Goal: Communication & Community: Participate in discussion

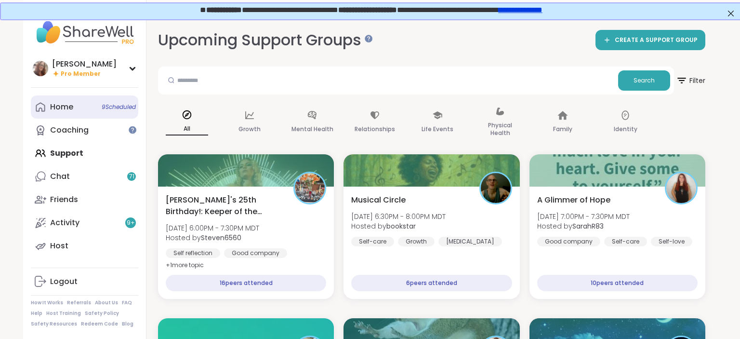
click at [80, 106] on link "Home 9 Scheduled" at bounding box center [84, 106] width 107 height 23
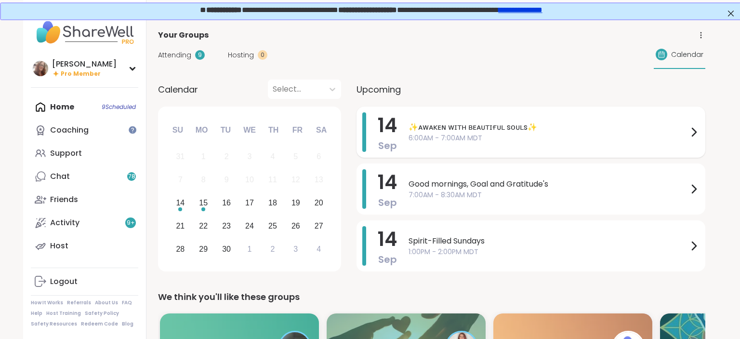
click at [455, 133] on span "6:00AM - 7:00AM MDT" at bounding box center [548, 138] width 279 height 10
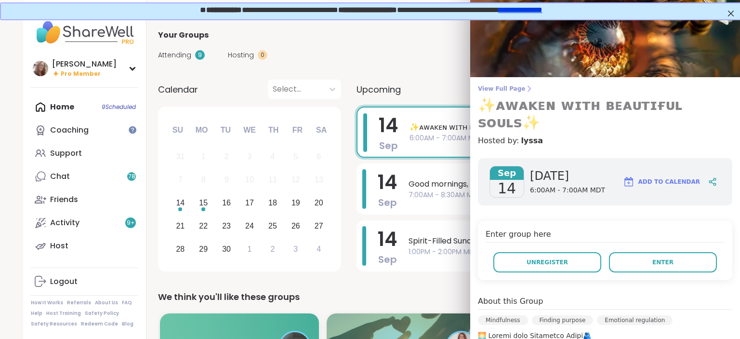
click at [515, 96] on h3 "✨ᴀᴡᴀᴋᴇɴ ᴡɪᴛʜ ʙᴇᴀᴜᴛɪғᴜʟ sᴏᴜʟs✨" at bounding box center [605, 113] width 254 height 35
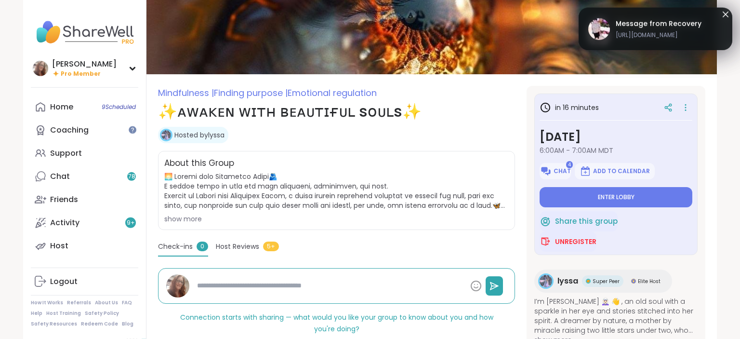
type textarea "*"
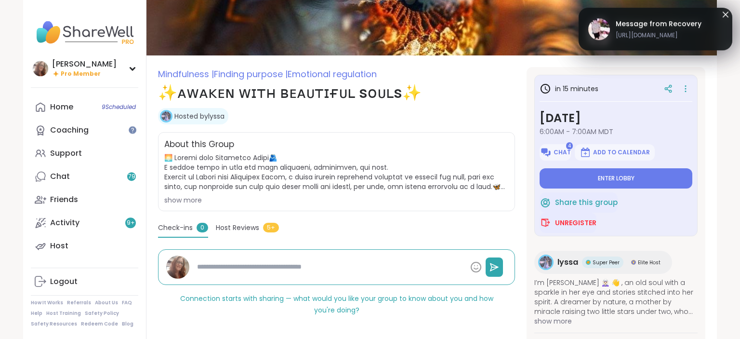
scroll to position [73, 0]
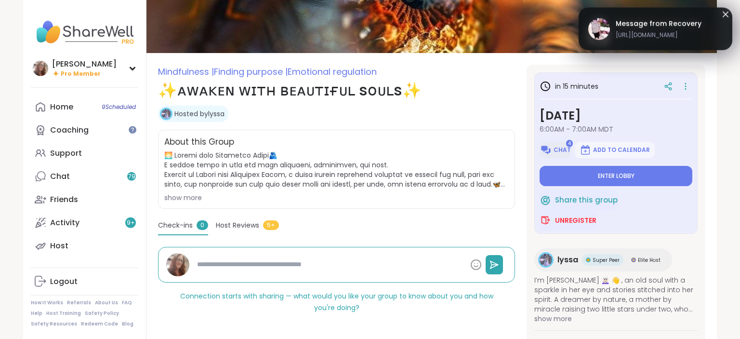
click at [562, 152] on span "Chat" at bounding box center [562, 150] width 17 height 8
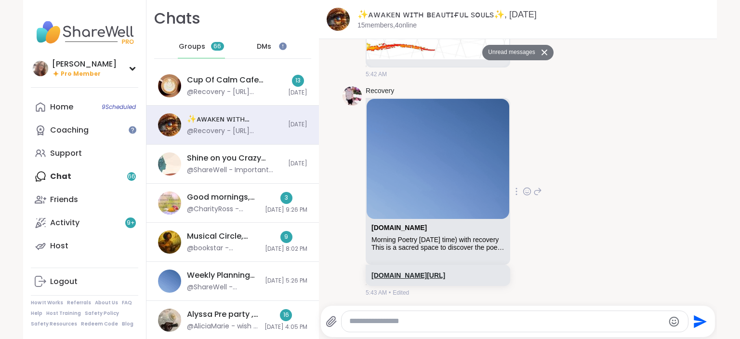
click at [445, 275] on link "[DOMAIN_NAME][URL]" at bounding box center [408, 275] width 74 height 8
click at [364, 318] on textarea "Type your message" at bounding box center [506, 321] width 315 height 10
paste textarea "**********"
type textarea "**********"
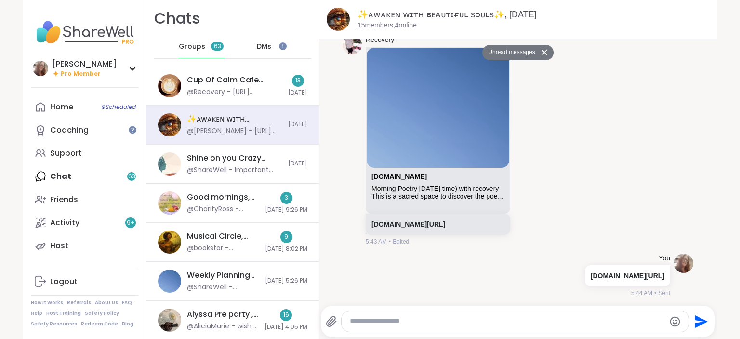
scroll to position [787, 0]
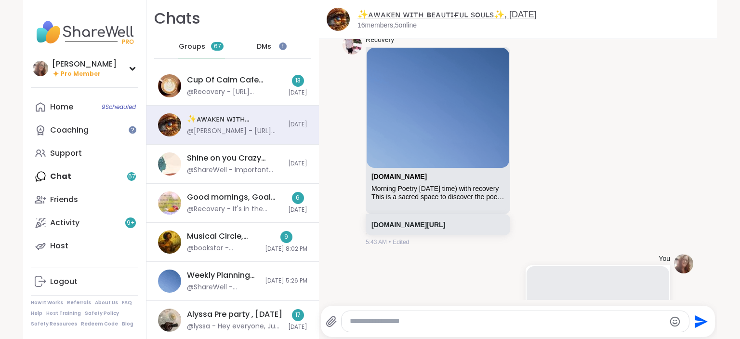
click at [369, 13] on link "✨ᴀᴡᴀᴋᴇɴ ᴡɪᴛʜ ʙᴇᴀᴜᴛɪғᴜʟ sᴏᴜʟs✨, Sep 14" at bounding box center [447, 15] width 179 height 10
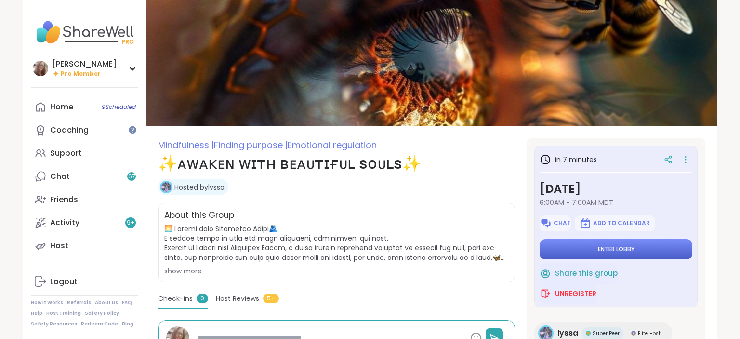
click at [633, 254] on button "Enter lobby" at bounding box center [616, 249] width 153 height 20
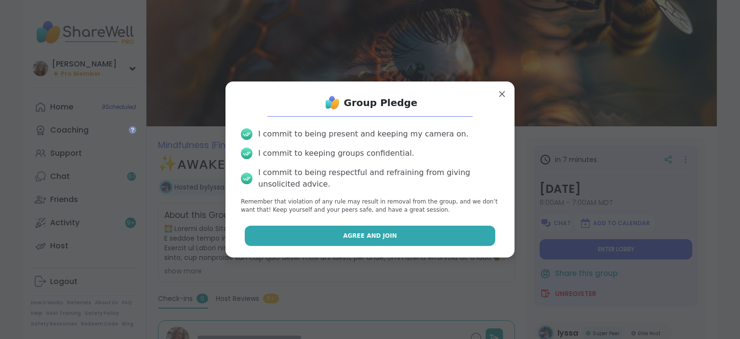
click at [458, 233] on button "Agree and Join" at bounding box center [370, 235] width 251 height 20
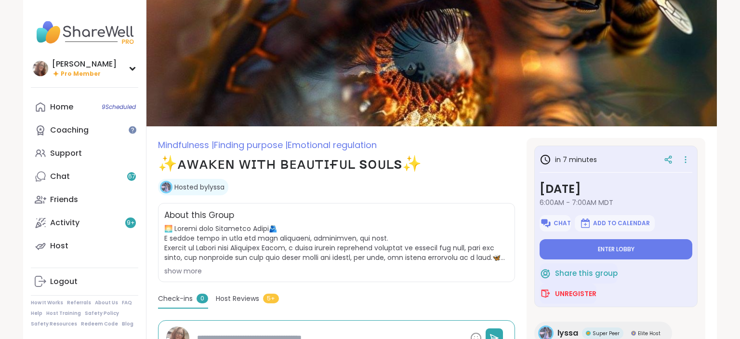
type textarea "*"
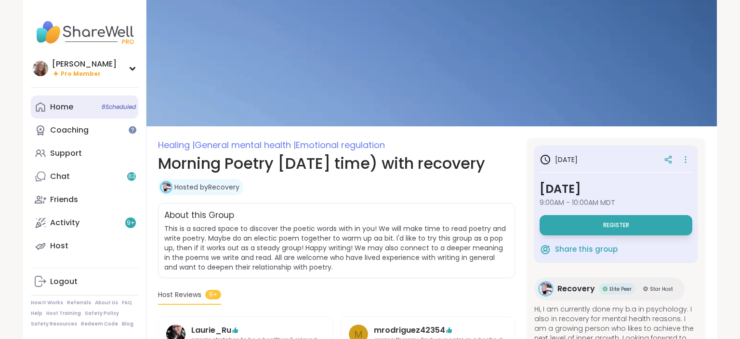
click at [87, 104] on link "Home 8 Scheduled" at bounding box center [84, 106] width 107 height 23
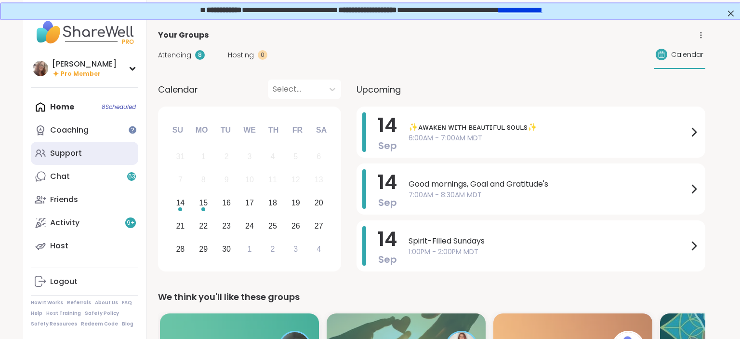
click at [95, 147] on link "Support" at bounding box center [84, 153] width 107 height 23
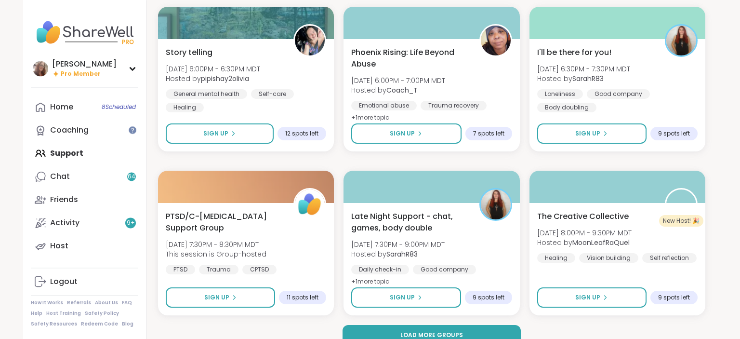
scroll to position [1801, 0]
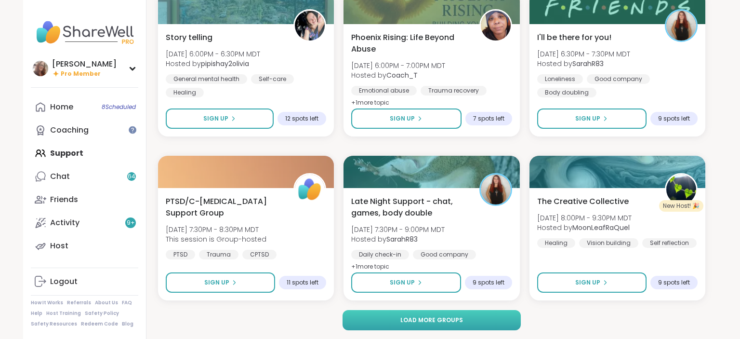
click at [504, 315] on button "Load more groups" at bounding box center [432, 320] width 179 height 20
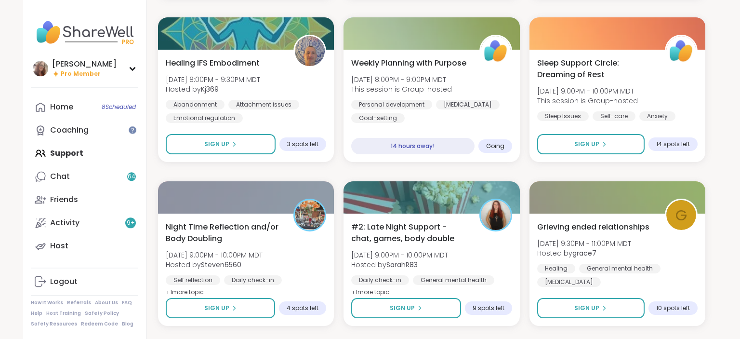
scroll to position [2106, 0]
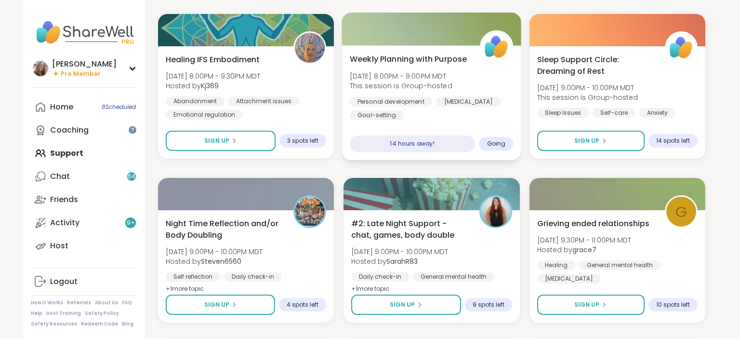
click at [485, 115] on div "Personal development Stress management Goal-setting" at bounding box center [432, 108] width 164 height 24
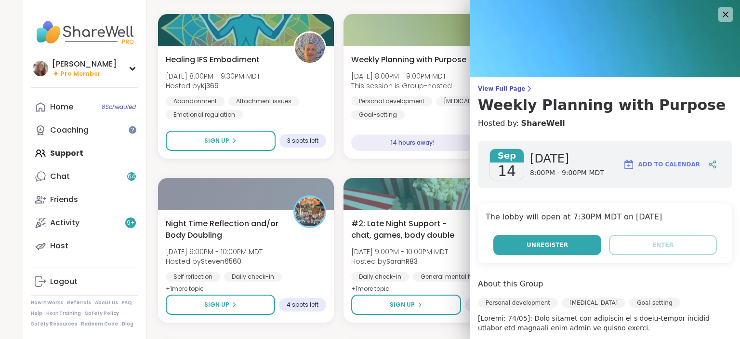
click at [537, 250] on button "Unregister" at bounding box center [547, 245] width 108 height 20
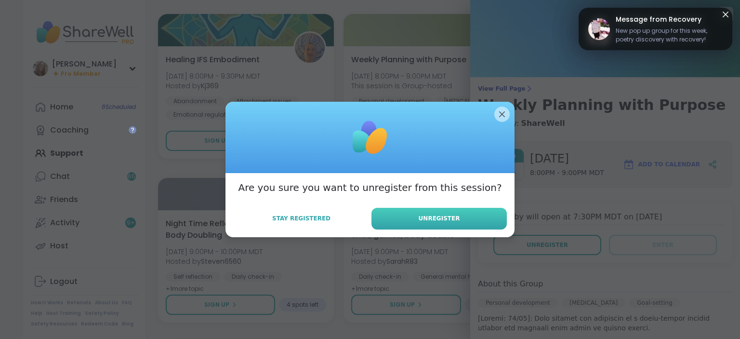
click at [464, 221] on button "Unregister" at bounding box center [438, 219] width 135 height 22
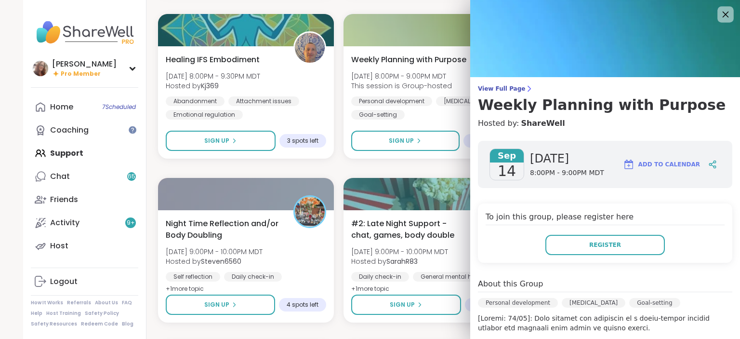
click at [726, 13] on icon at bounding box center [725, 14] width 12 height 12
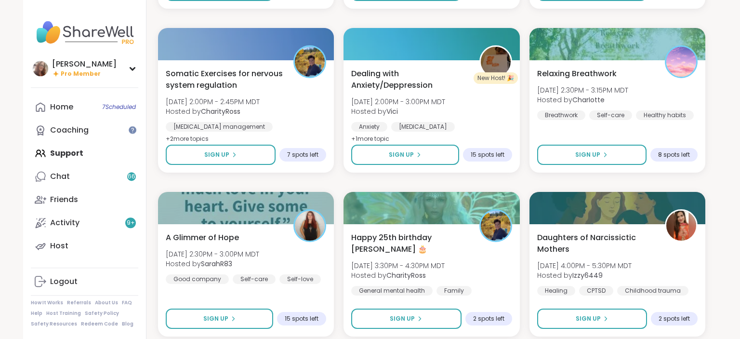
scroll to position [3767, 0]
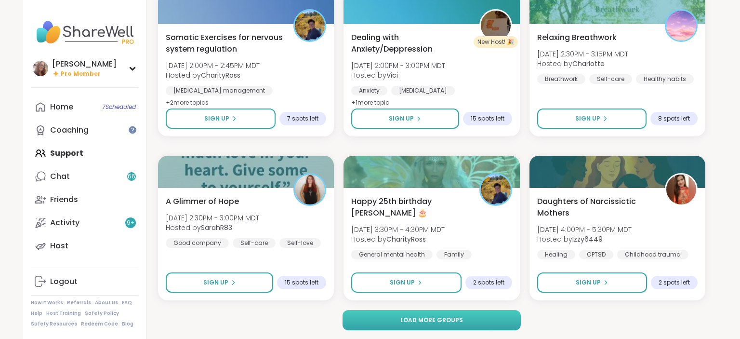
click at [435, 319] on span "Load more groups" at bounding box center [431, 320] width 63 height 9
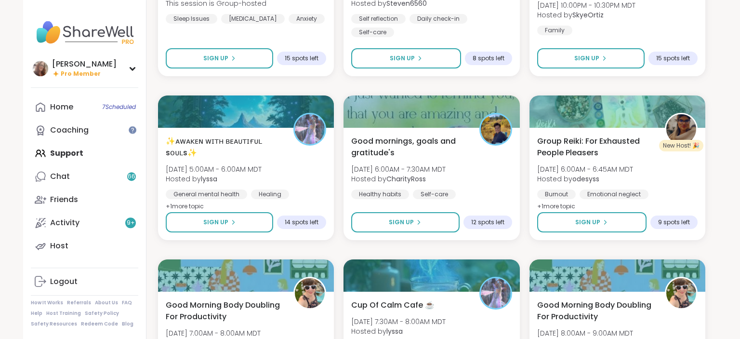
scroll to position [5140, 0]
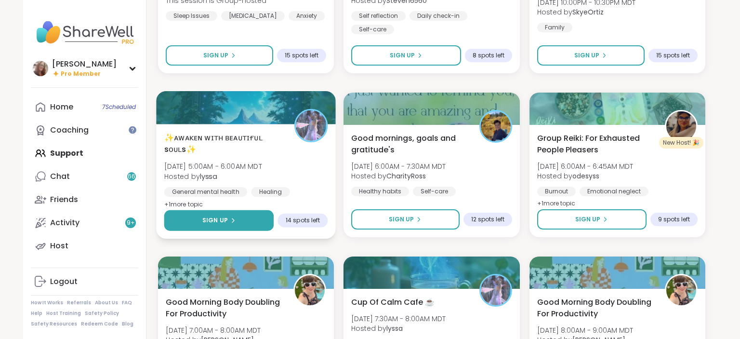
click at [248, 219] on button "Sign Up" at bounding box center [219, 220] width 110 height 21
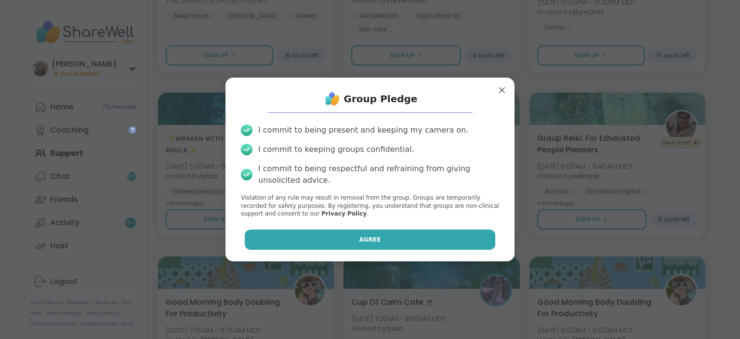
click at [297, 242] on button "Agree" at bounding box center [370, 239] width 251 height 20
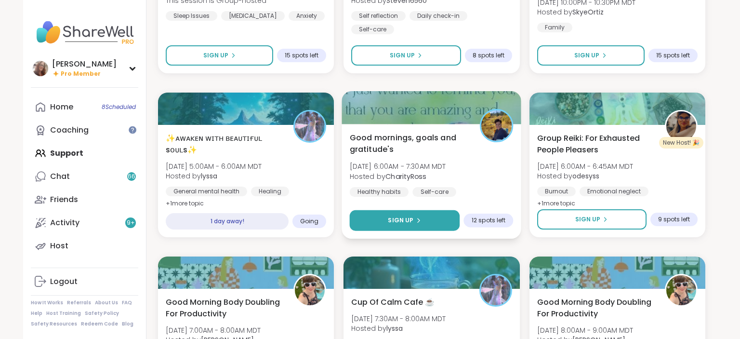
click at [423, 217] on button "Sign Up" at bounding box center [405, 220] width 110 height 21
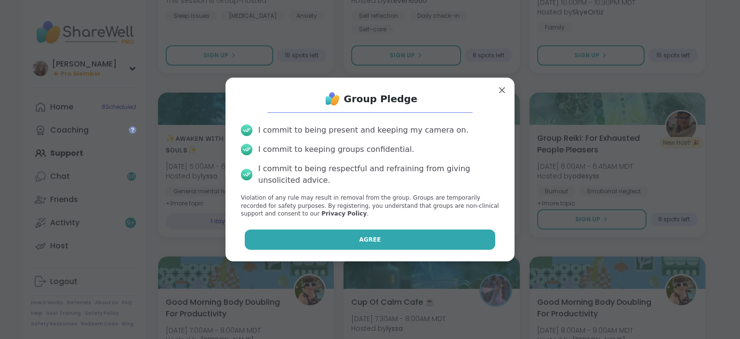
click at [413, 238] on button "Agree" at bounding box center [370, 239] width 251 height 20
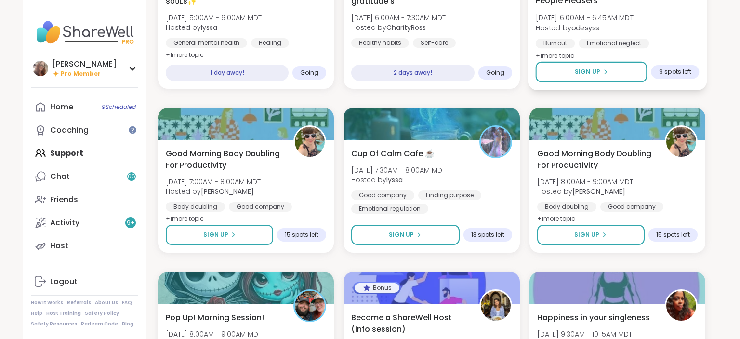
scroll to position [5293, 0]
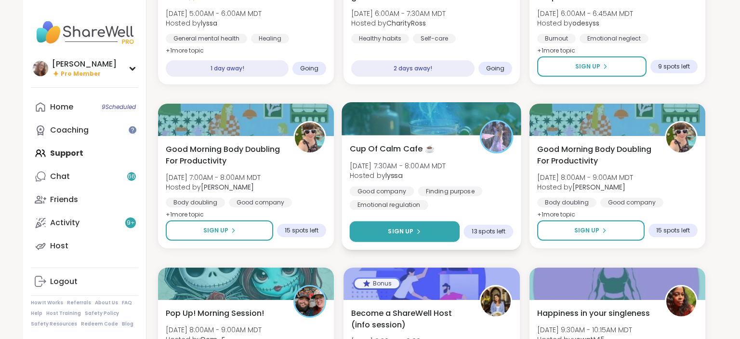
click at [411, 230] on span "Sign Up" at bounding box center [401, 231] width 26 height 9
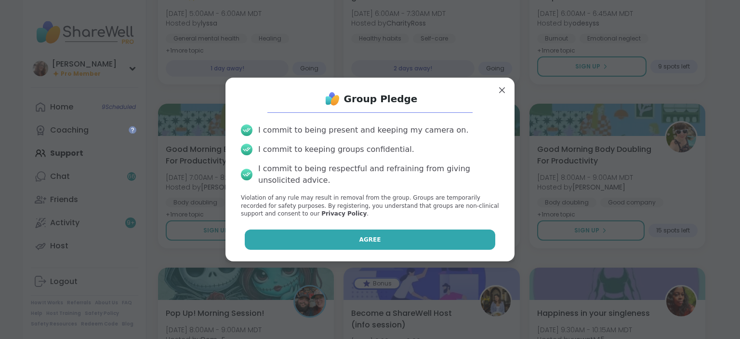
click at [404, 238] on button "Agree" at bounding box center [370, 239] width 251 height 20
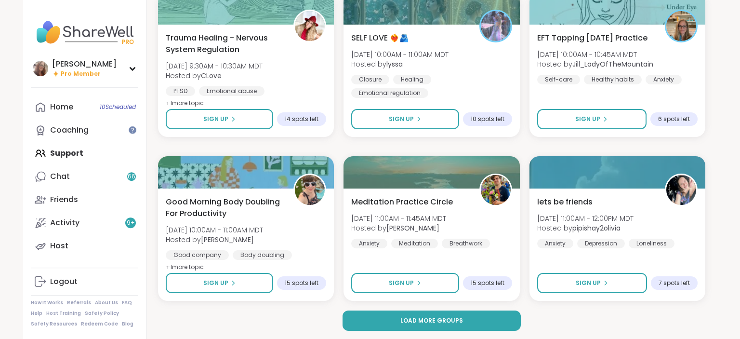
scroll to position [5732, 0]
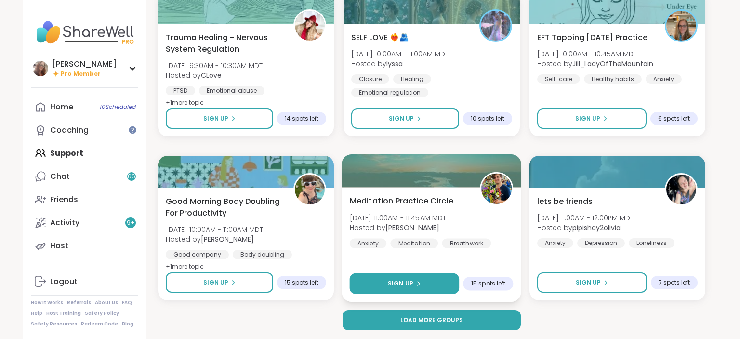
click at [444, 284] on button "Sign Up" at bounding box center [405, 283] width 110 height 21
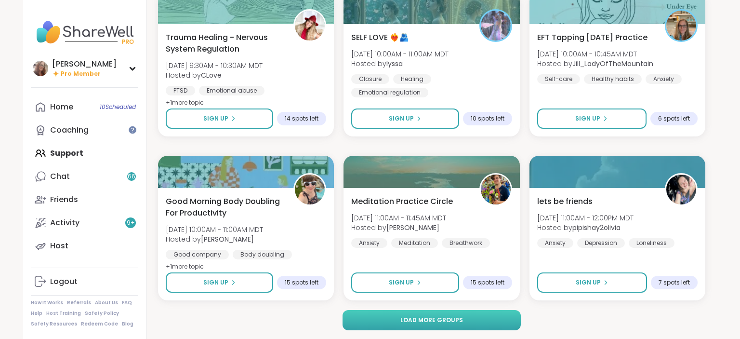
click at [494, 321] on button "Load more groups" at bounding box center [432, 320] width 179 height 20
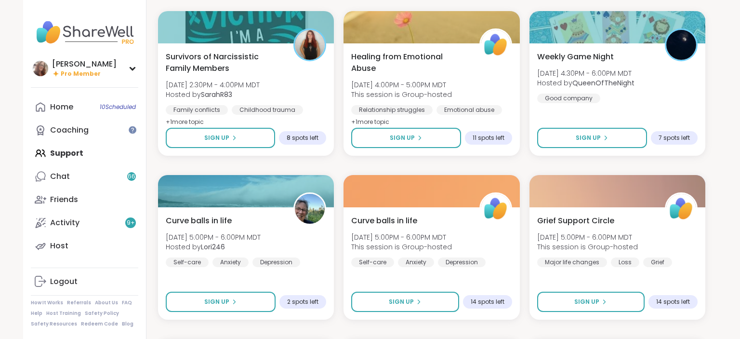
scroll to position [6394, 0]
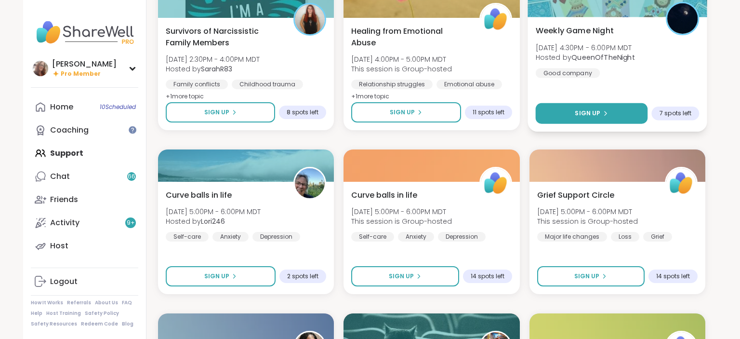
click at [630, 113] on button "Sign Up" at bounding box center [591, 113] width 112 height 21
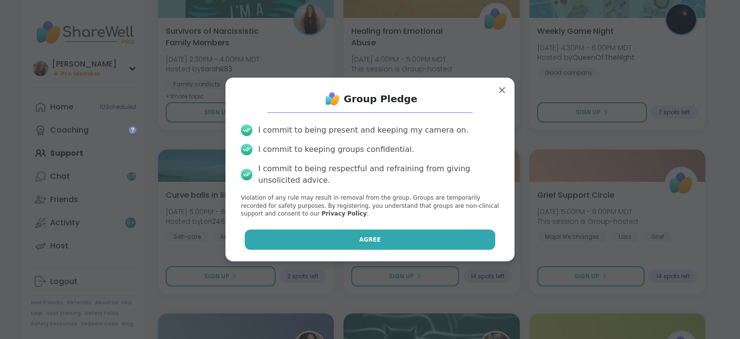
click at [458, 236] on button "Agree" at bounding box center [370, 239] width 251 height 20
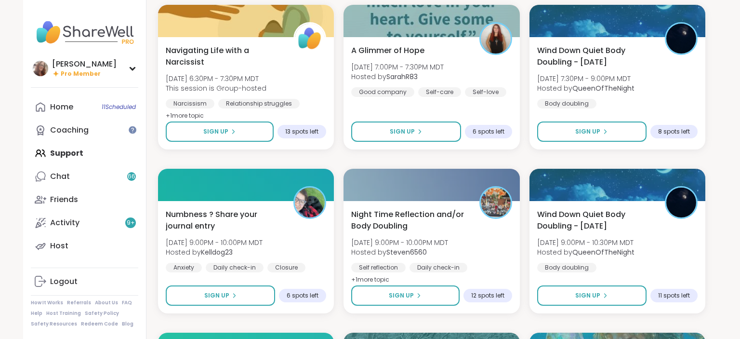
scroll to position [7056, 0]
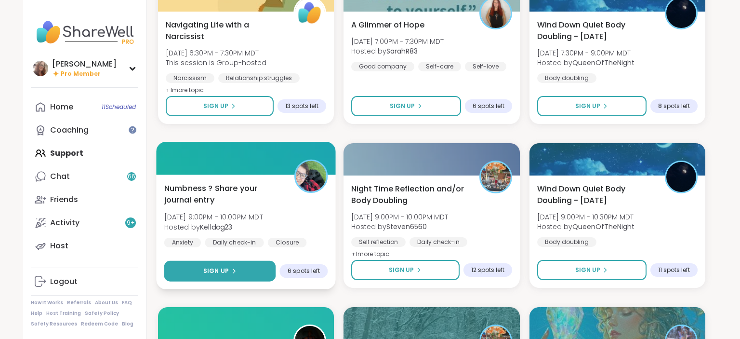
click at [226, 265] on button "Sign Up" at bounding box center [220, 271] width 112 height 21
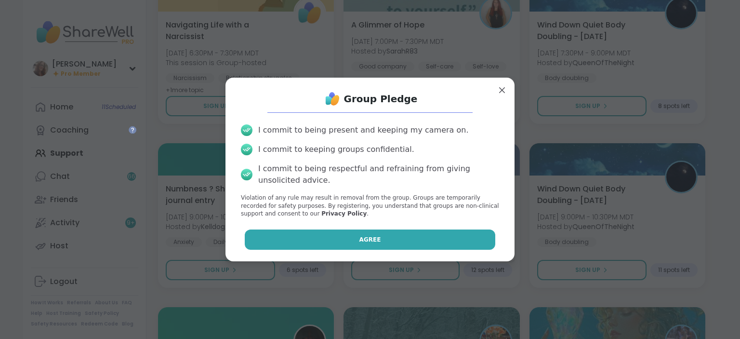
click at [322, 239] on button "Agree" at bounding box center [370, 239] width 251 height 20
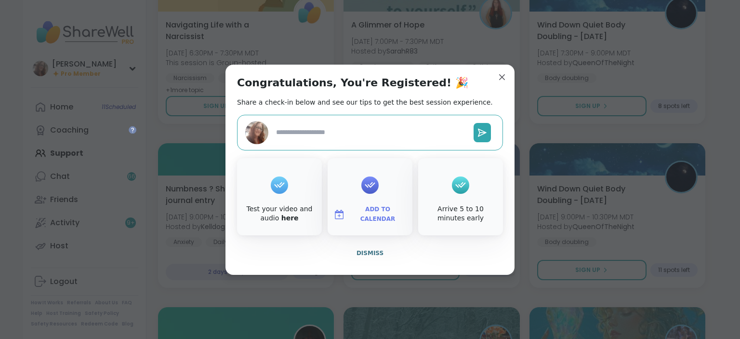
type textarea "*"
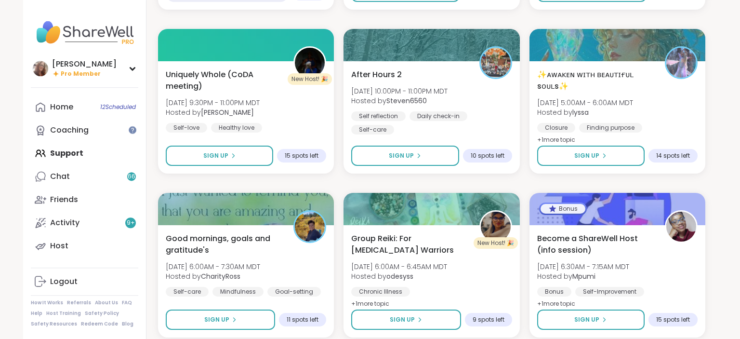
scroll to position [7335, 0]
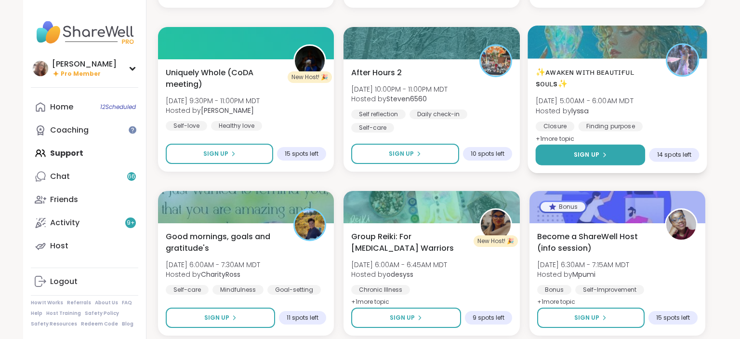
click at [583, 153] on span "Sign Up" at bounding box center [587, 154] width 26 height 9
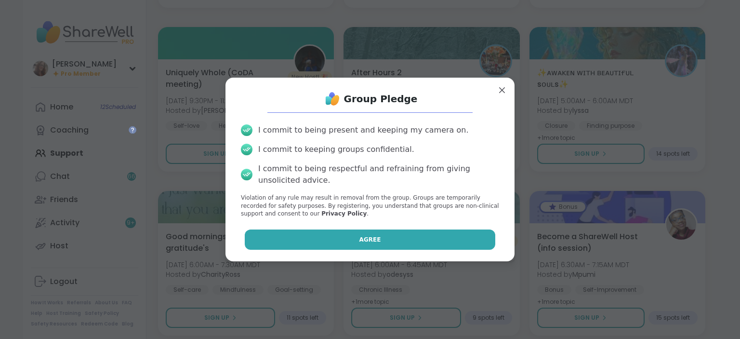
click at [432, 236] on button "Agree" at bounding box center [370, 239] width 251 height 20
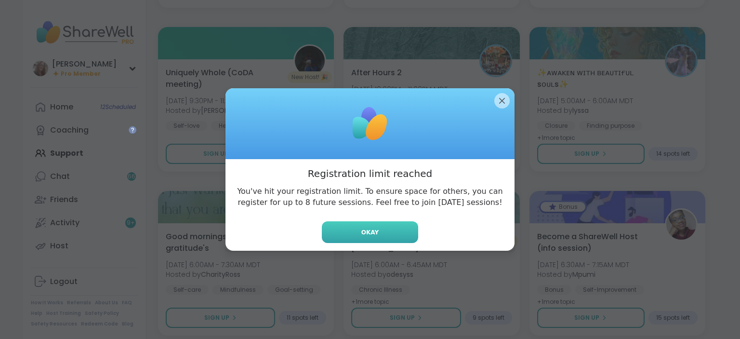
click at [396, 232] on button "Okay" at bounding box center [370, 232] width 96 height 22
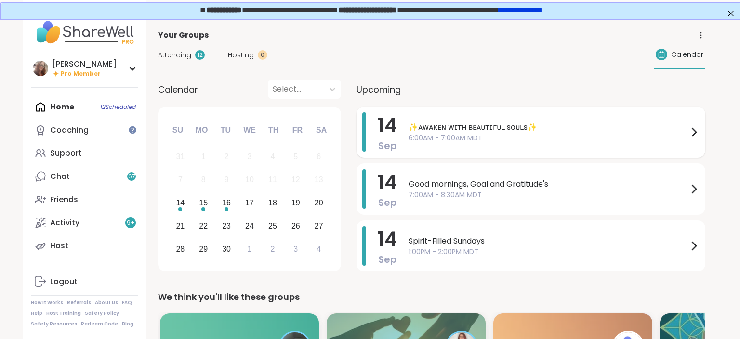
click at [429, 127] on span "✨ᴀᴡᴀᴋᴇɴ ᴡɪᴛʜ ʙᴇᴀᴜᴛɪғᴜʟ sᴏᴜʟs✨" at bounding box center [548, 127] width 279 height 12
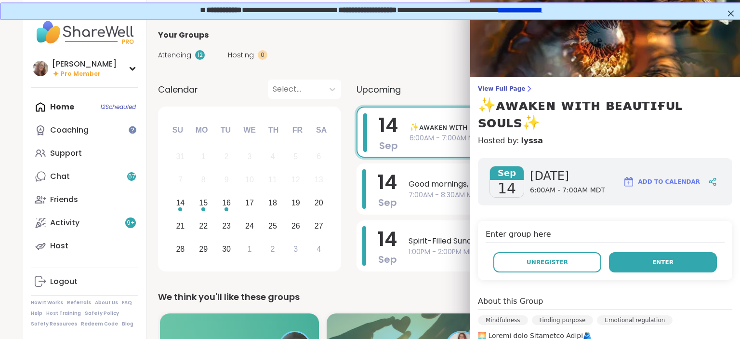
click at [647, 252] on button "Enter" at bounding box center [663, 262] width 108 height 20
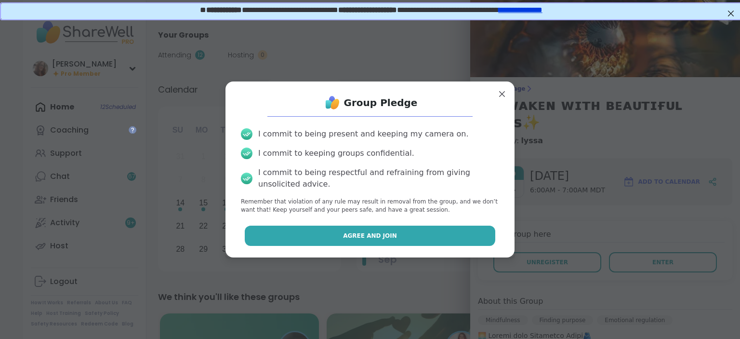
click at [482, 234] on button "Agree and Join" at bounding box center [370, 235] width 251 height 20
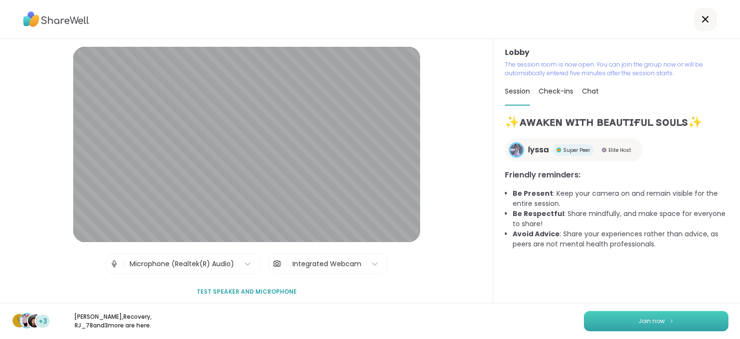
click at [639, 318] on span "Join now" at bounding box center [651, 321] width 27 height 9
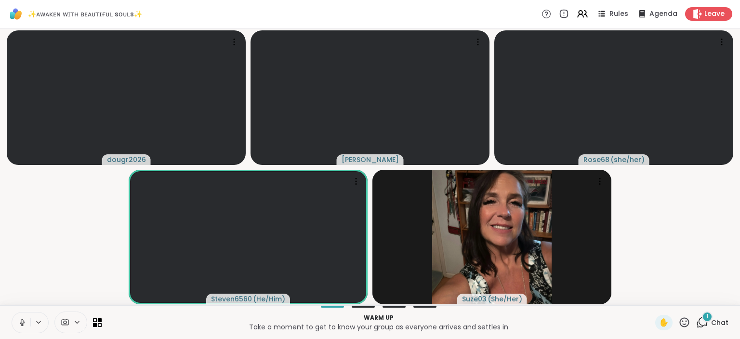
click at [708, 316] on span "1" at bounding box center [707, 316] width 2 height 8
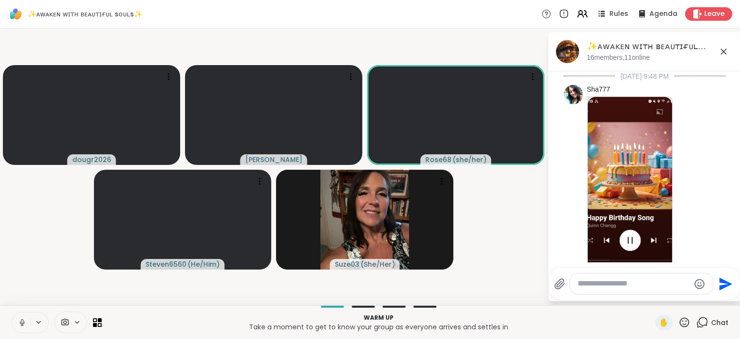
scroll to position [1183, 0]
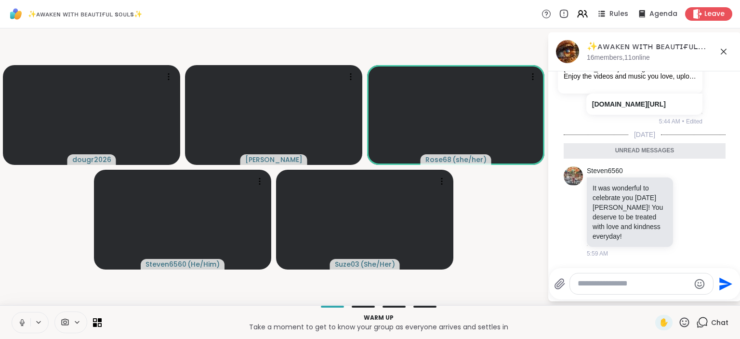
click at [641, 287] on textarea "Type your message" at bounding box center [634, 284] width 112 height 10
type textarea "***"
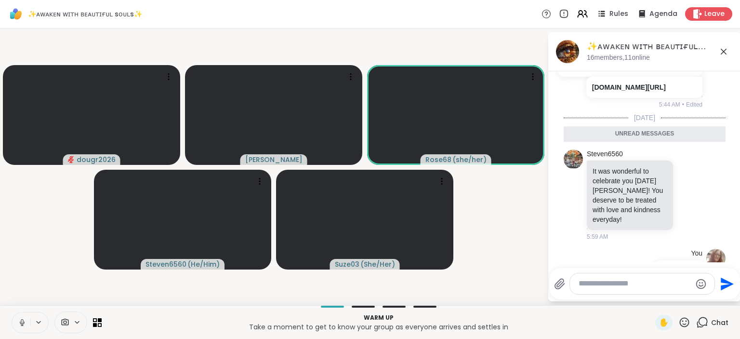
scroll to position [1212, 0]
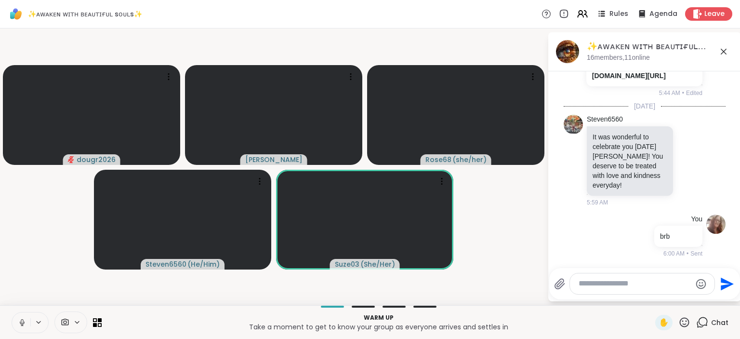
click at [21, 321] on icon at bounding box center [22, 321] width 2 height 4
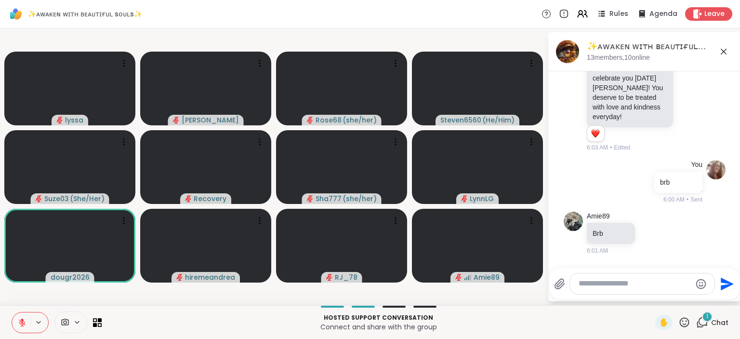
scroll to position [1351, 0]
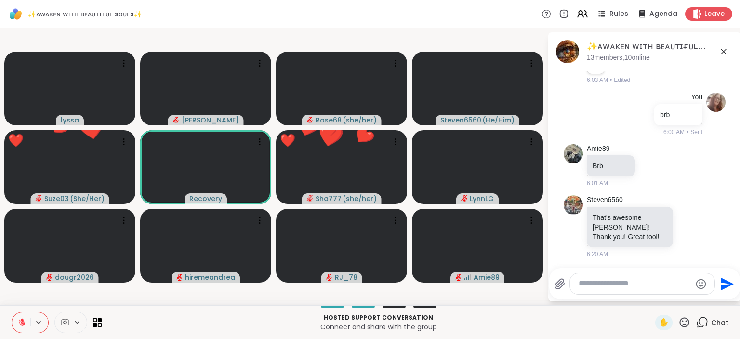
click at [564, 54] on img at bounding box center [567, 51] width 23 height 23
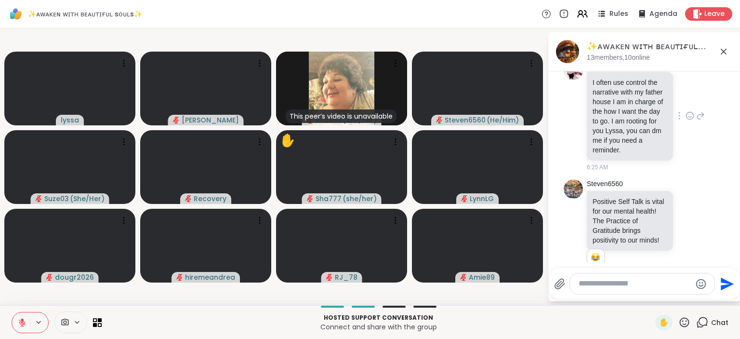
scroll to position [1709, 0]
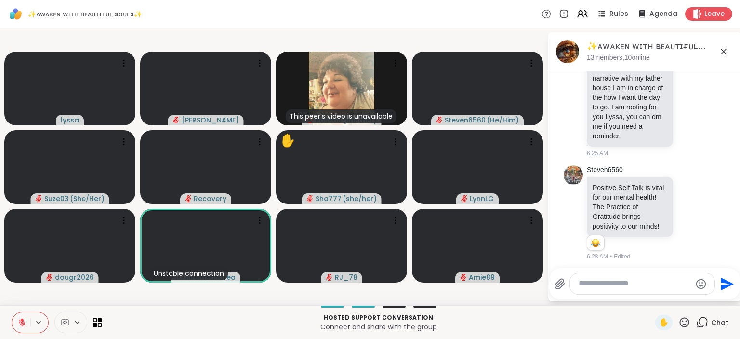
click at [595, 281] on textarea "Type your message" at bounding box center [635, 284] width 112 height 10
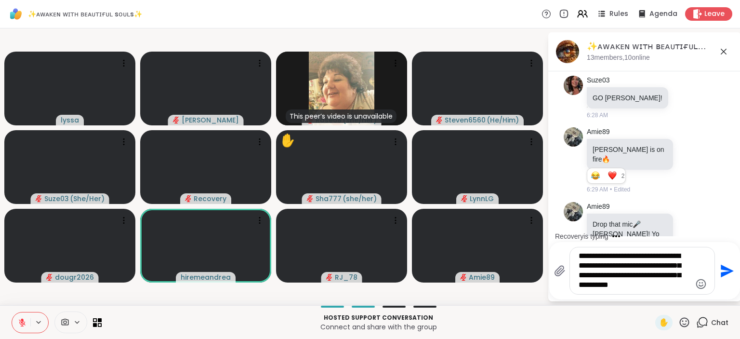
scroll to position [1925, 0]
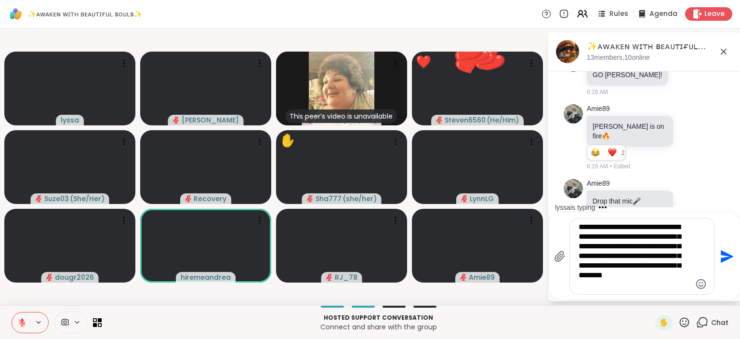
type textarea "**********"
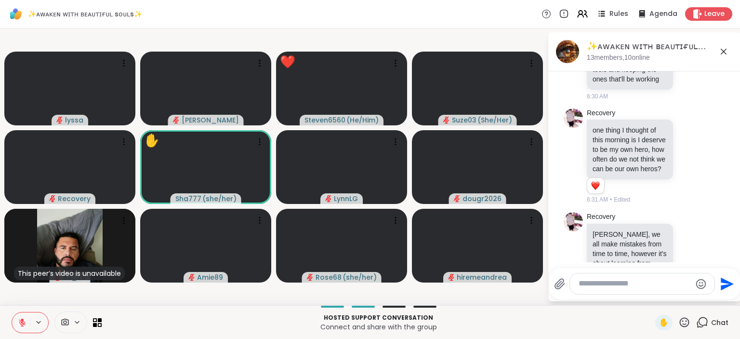
scroll to position [2575, 0]
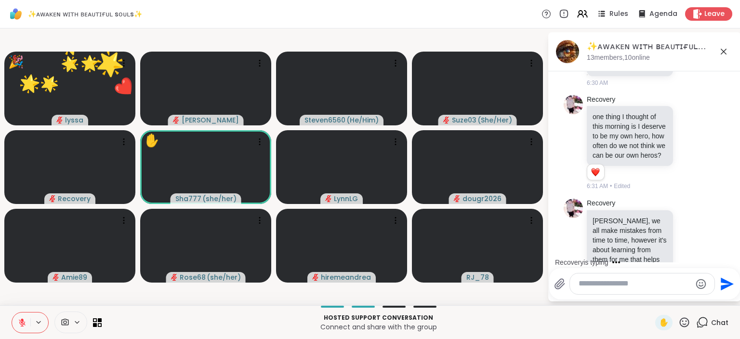
click at [685, 319] on icon at bounding box center [684, 322] width 12 height 12
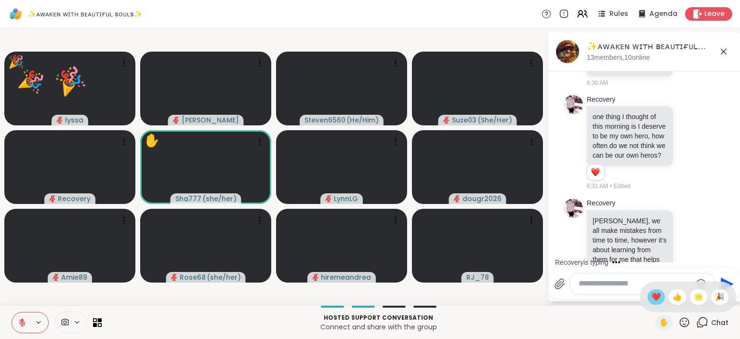
click at [657, 295] on span "❤️" at bounding box center [656, 297] width 10 height 12
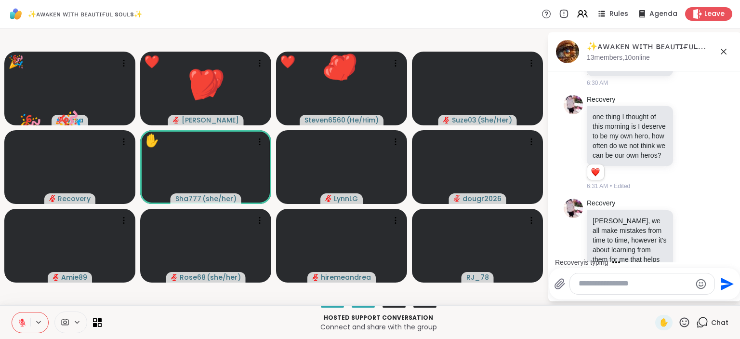
click at [657, 295] on div "Send" at bounding box center [644, 283] width 191 height 31
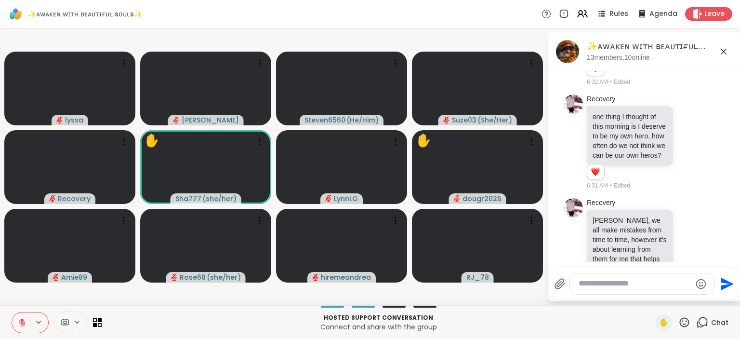
scroll to position [2616, 0]
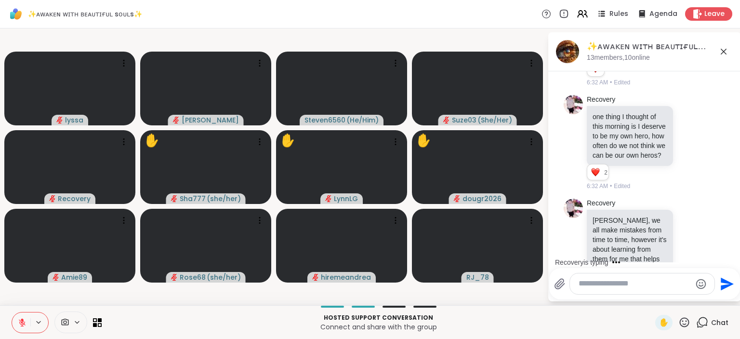
click at [687, 323] on icon at bounding box center [684, 322] width 12 height 12
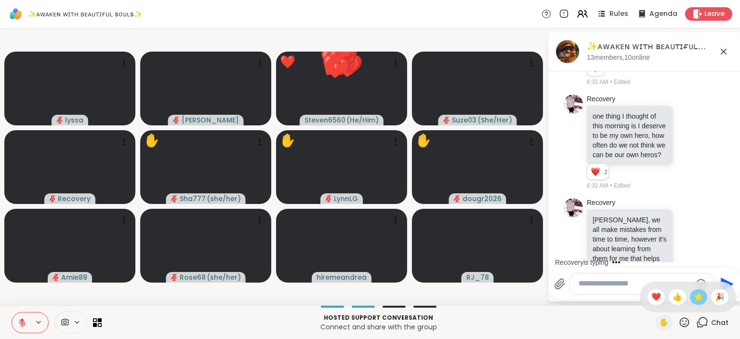
click at [699, 296] on span "🌟" at bounding box center [699, 297] width 10 height 12
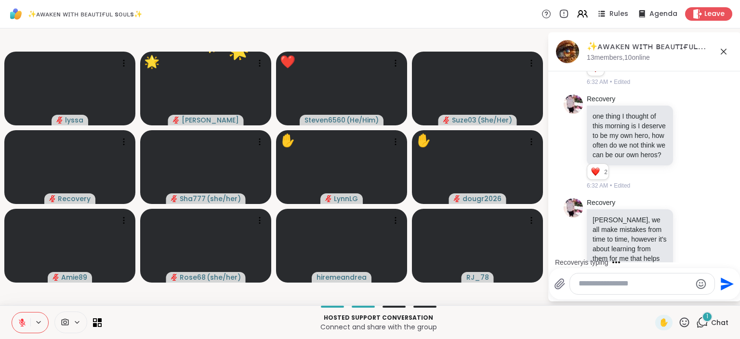
scroll to position [2696, 0]
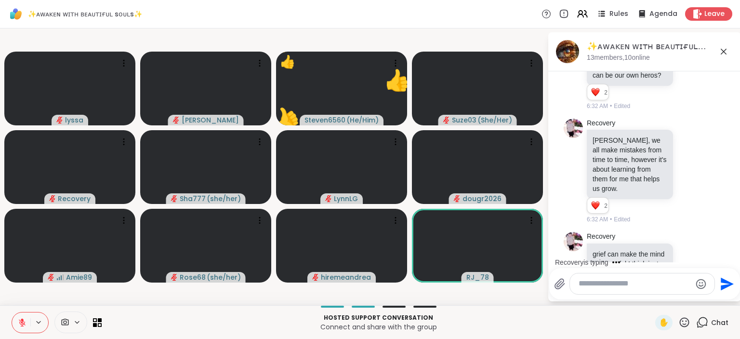
click at [717, 255] on div "Recovery is typing" at bounding box center [646, 261] width 189 height 15
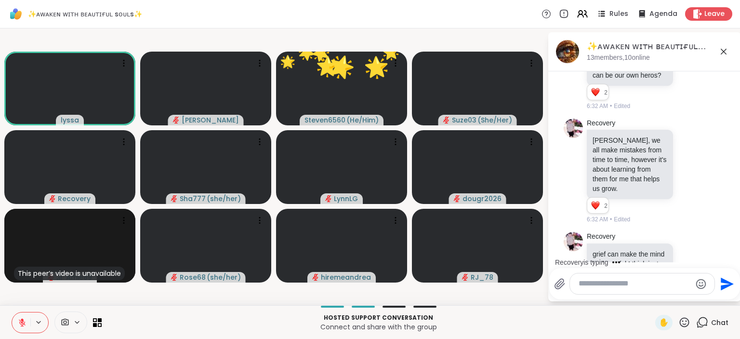
scroll to position [2777, 0]
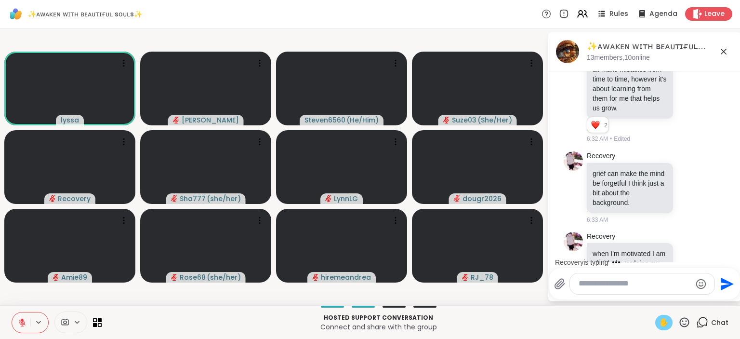
click at [661, 321] on span "✋" at bounding box center [664, 323] width 10 height 12
click at [31, 291] on video-player-container "lyssa ✋ dodi Steven6560 ( He/Him ) Suze03 ( She/Her ) Recovery Sha777 ( she/her…" at bounding box center [274, 166] width 536 height 269
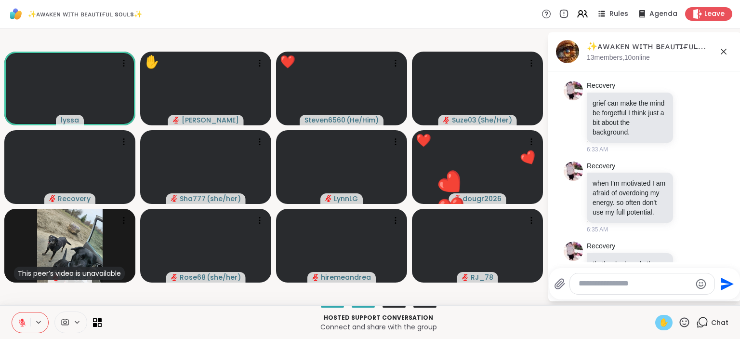
click at [662, 322] on span "✋" at bounding box center [664, 323] width 10 height 12
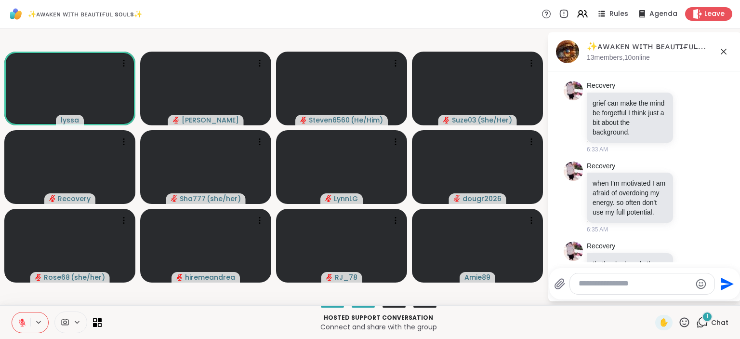
scroll to position [2928, 0]
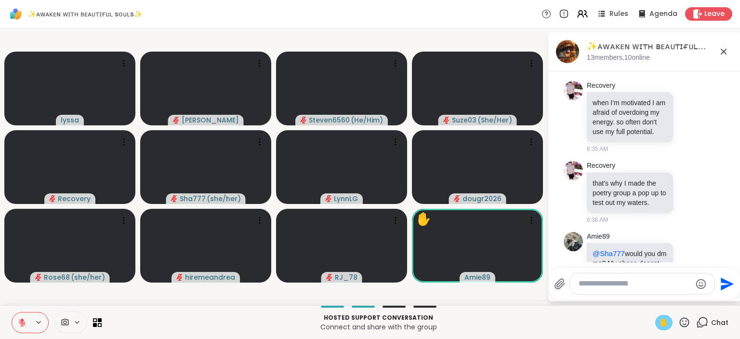
click at [661, 318] on span "✋" at bounding box center [664, 323] width 10 height 12
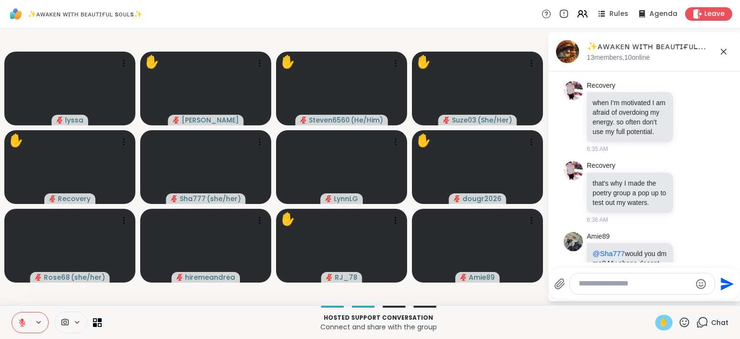
click at [23, 322] on icon at bounding box center [22, 322] width 9 height 9
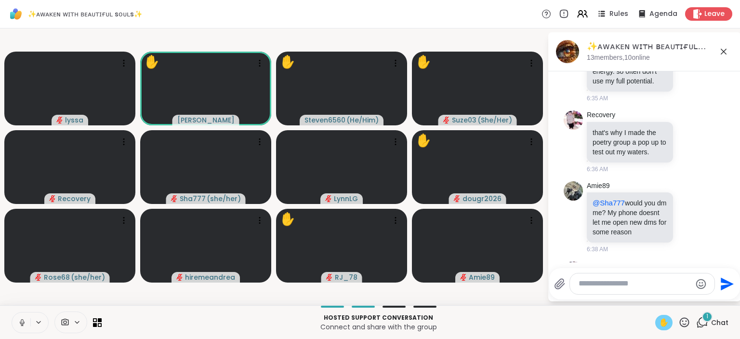
scroll to position [3039, 0]
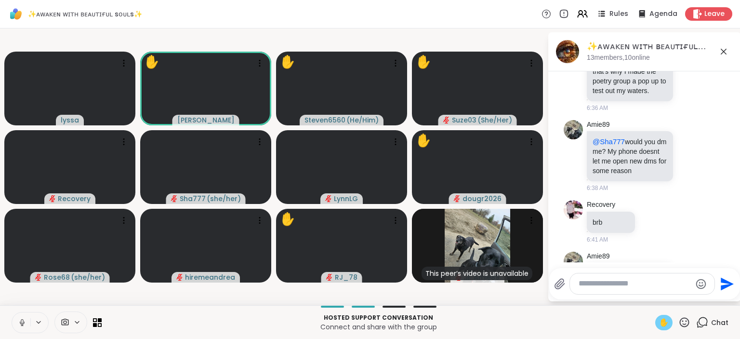
click at [24, 324] on icon at bounding box center [22, 322] width 9 height 9
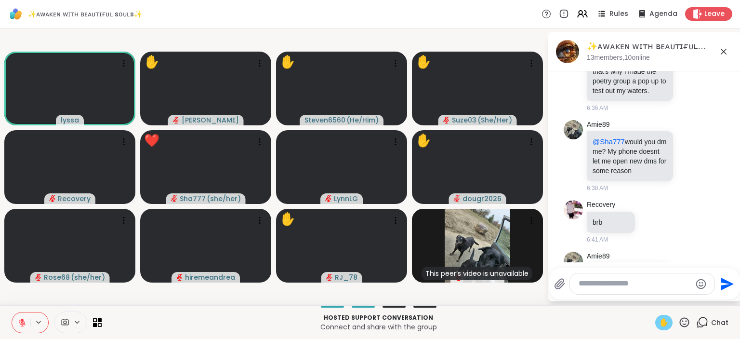
click at [665, 321] on span "✋" at bounding box center [664, 323] width 10 height 12
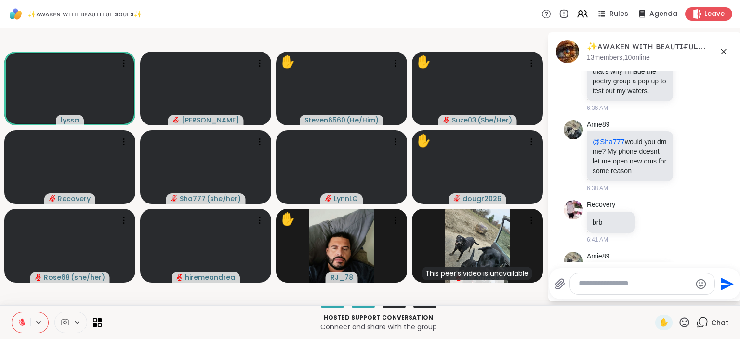
click at [24, 319] on icon at bounding box center [22, 322] width 9 height 9
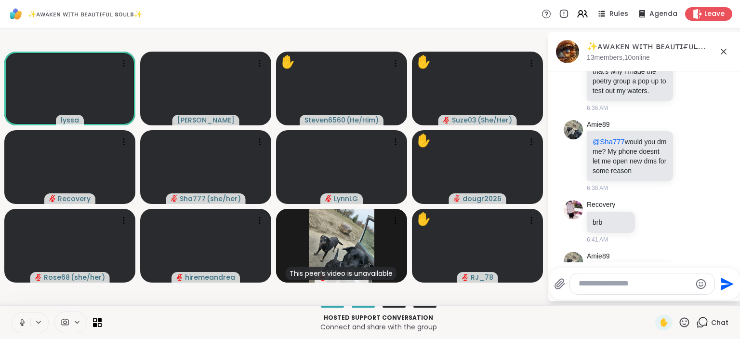
click at [24, 319] on icon at bounding box center [22, 322] width 9 height 9
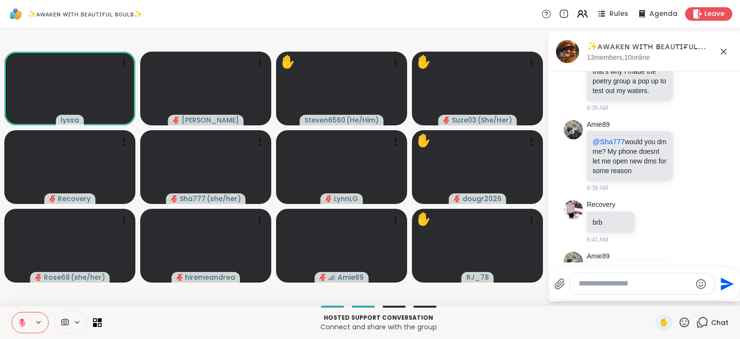
click at [690, 273] on icon at bounding box center [690, 278] width 9 height 10
click at [618, 252] on button "Select Reaction: Heart" at bounding box center [613, 261] width 19 height 19
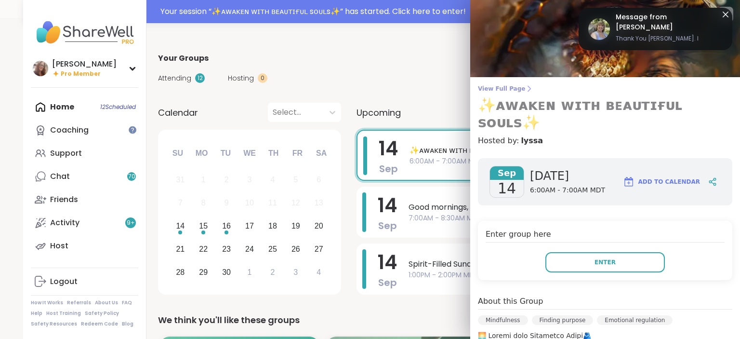
click at [504, 90] on span "View Full Page" at bounding box center [605, 89] width 254 height 8
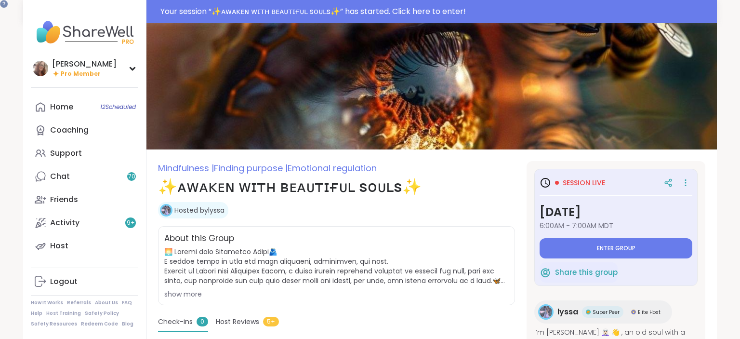
click at [516, 94] on img at bounding box center [431, 86] width 570 height 126
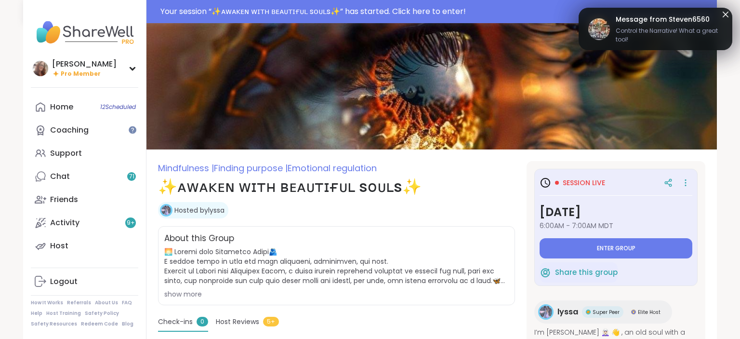
click at [544, 310] on img at bounding box center [546, 311] width 13 height 13
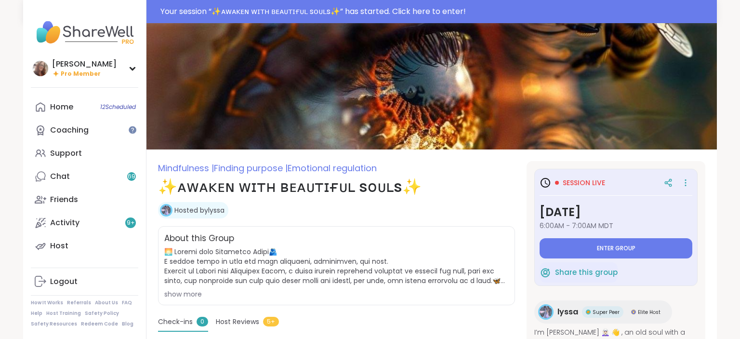
type textarea "*"
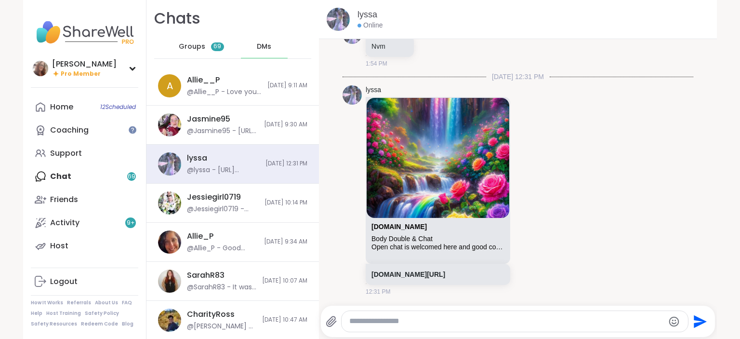
click at [398, 324] on textarea "Type your message" at bounding box center [506, 321] width 315 height 10
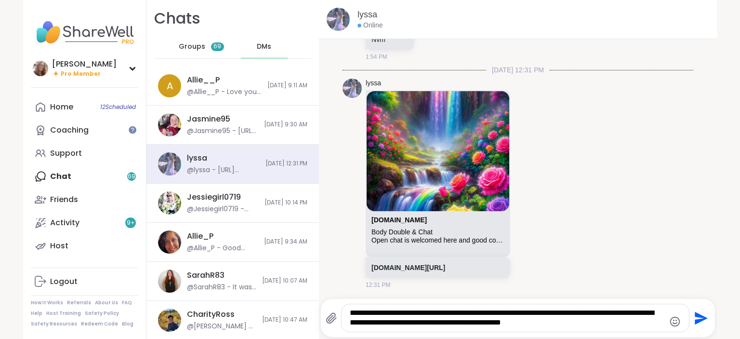
type textarea "**********"
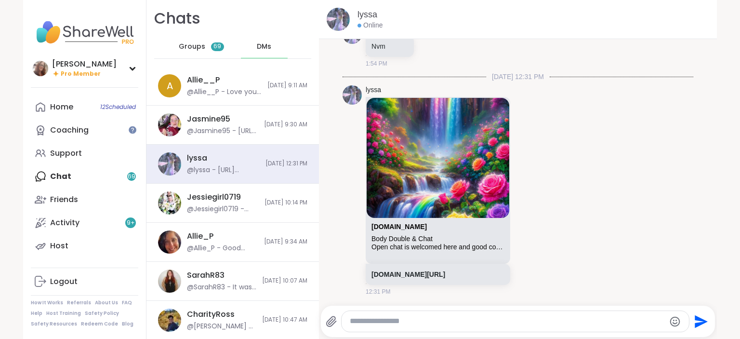
scroll to position [2574, 0]
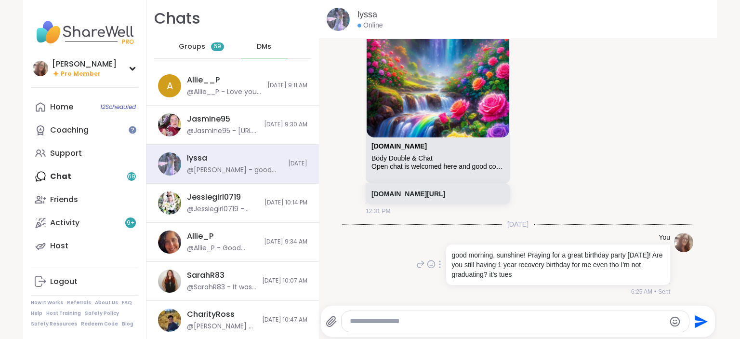
click at [516, 274] on p "good morning, sunshine! Praying for a great birthday party [DATE]! Are you stil…" at bounding box center [558, 264] width 212 height 29
click at [512, 275] on p "good morning, sunshine! Praying for a great birthday party [DATE]! Are you stil…" at bounding box center [558, 264] width 212 height 29
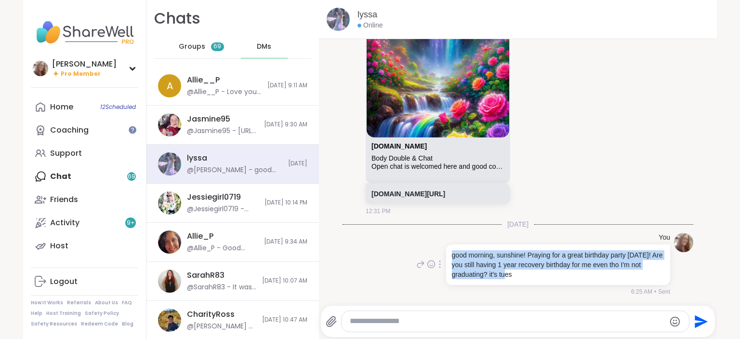
drag, startPoint x: 510, startPoint y: 277, endPoint x: 448, endPoint y: 257, distance: 64.6
click at [448, 257] on div "good morning, sunshine! Praying for a great birthday party [DATE]! Are you stil…" at bounding box center [558, 264] width 224 height 40
copy p "good morning, sunshine! Praying for a great birthday party [DATE]! Are you stil…"
click at [100, 105] on span "12 Scheduled" at bounding box center [118, 107] width 36 height 8
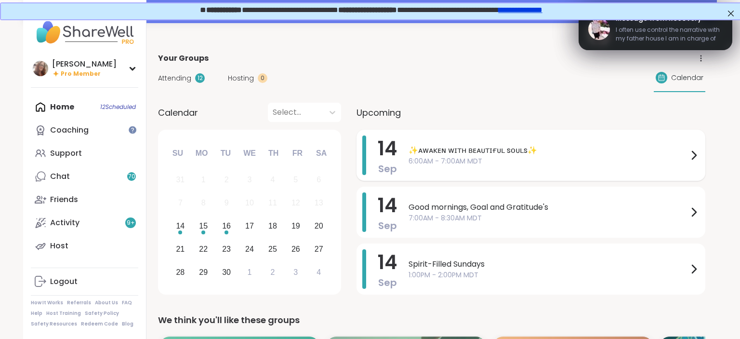
click at [459, 146] on span "✨ᴀᴡᴀᴋᴇɴ ᴡɪᴛʜ ʙᴇᴀᴜᴛɪғᴜʟ sᴏᴜʟs✨" at bounding box center [548, 151] width 279 height 12
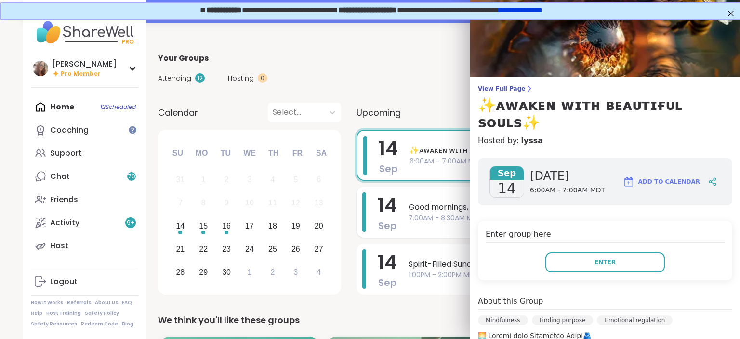
click at [431, 209] on span "Good mornings, Goal and Gratitude's" at bounding box center [548, 207] width 279 height 12
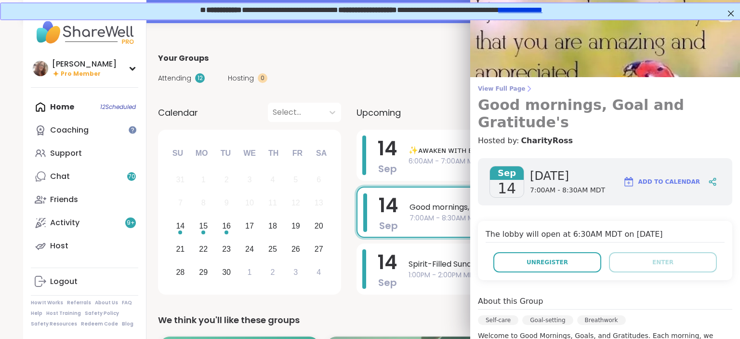
click at [509, 92] on span "View Full Page" at bounding box center [605, 89] width 254 height 8
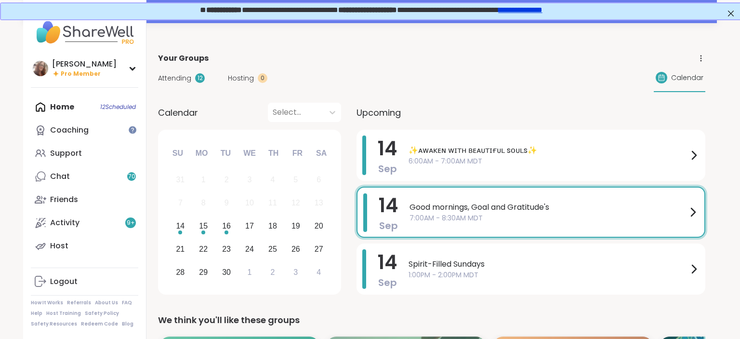
click at [509, 92] on div "Attending 12 Hosting 0 Calendar" at bounding box center [431, 78] width 547 height 28
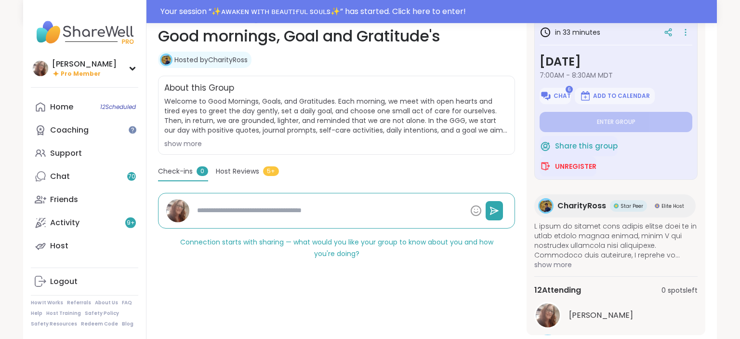
scroll to position [152, 0]
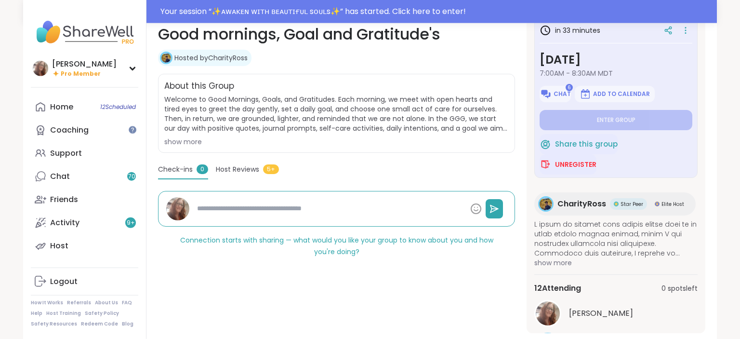
click at [547, 204] on img at bounding box center [546, 204] width 13 height 13
type textarea "*"
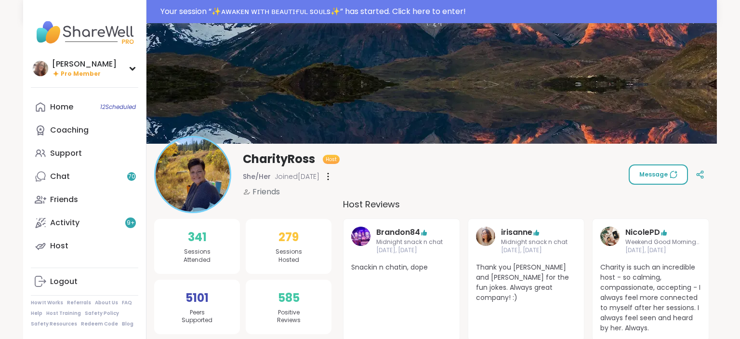
click at [641, 178] on button "Message" at bounding box center [658, 174] width 59 height 20
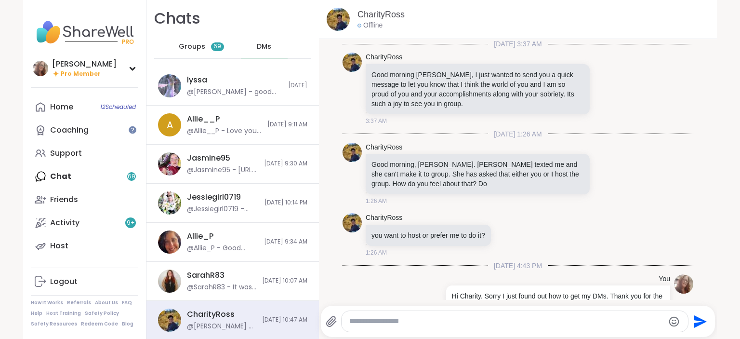
scroll to position [442, 0]
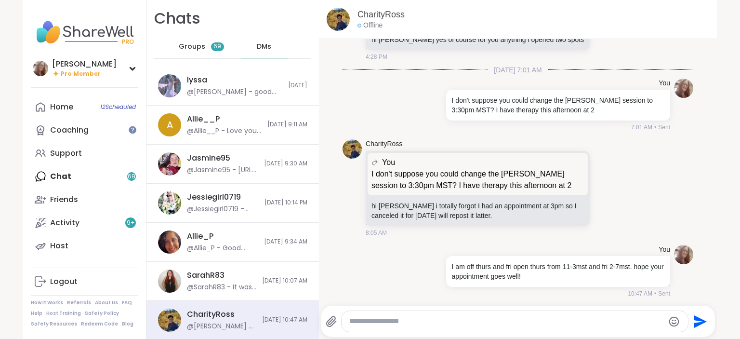
click at [390, 325] on textarea "Type your message" at bounding box center [506, 321] width 315 height 10
paste textarea "**********"
type textarea "**********"
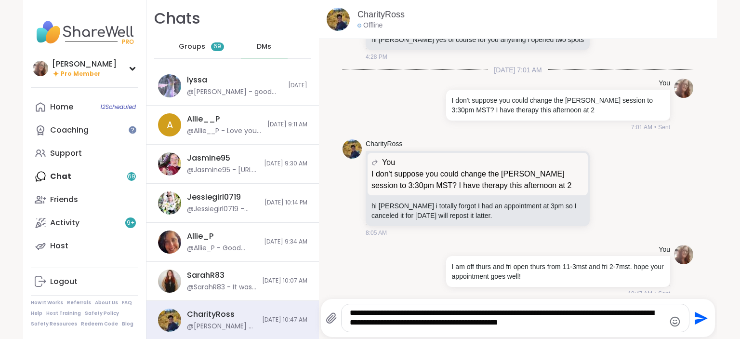
click at [696, 318] on icon "Send" at bounding box center [699, 317] width 15 height 15
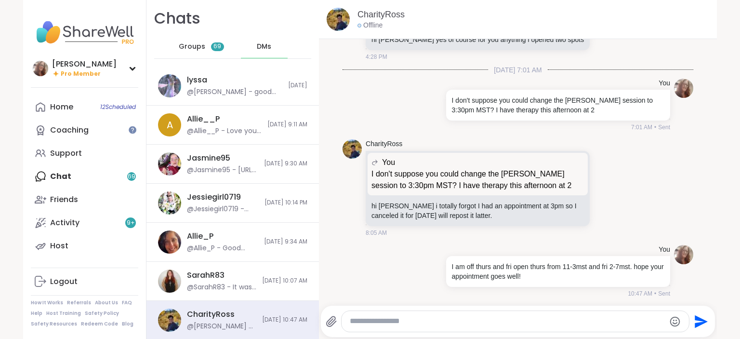
scroll to position [522, 0]
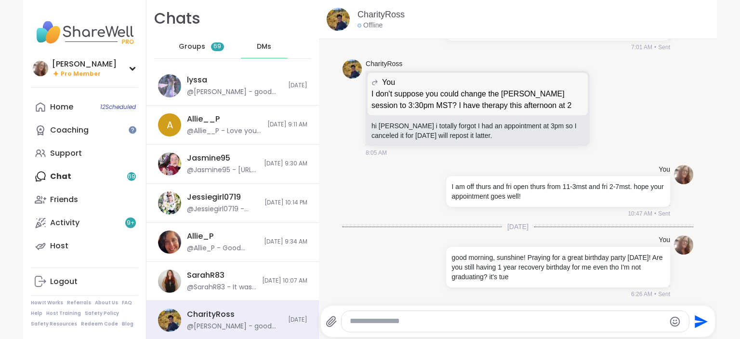
click at [420, 319] on textarea "Type your message" at bounding box center [507, 321] width 315 height 10
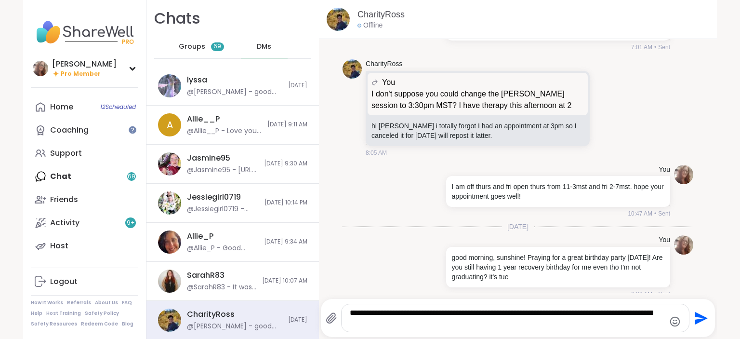
type textarea "**********"
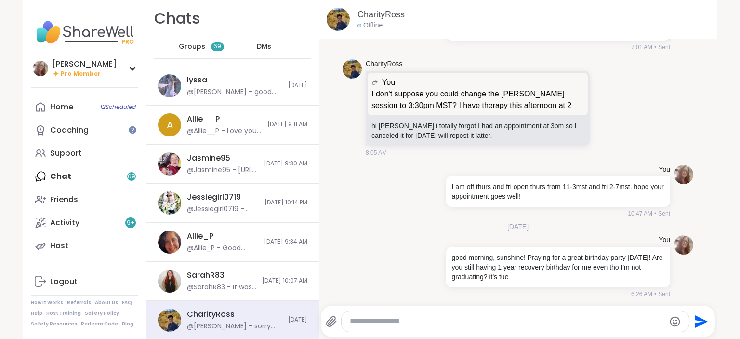
scroll to position [583, 0]
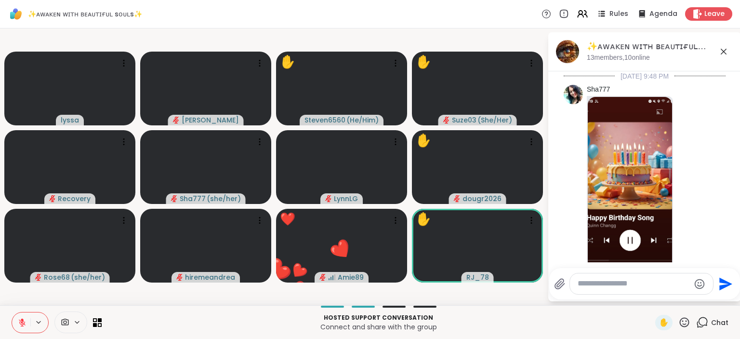
scroll to position [3053, 0]
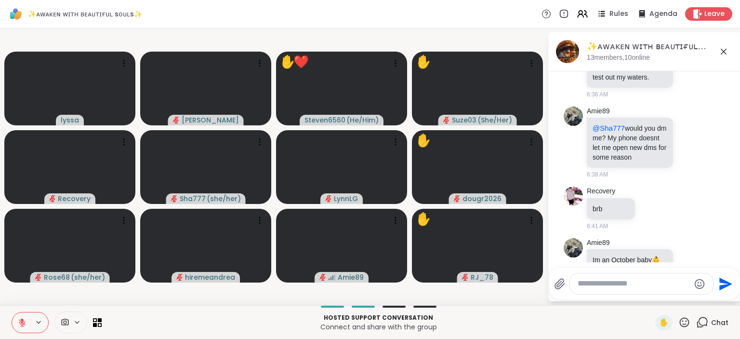
click at [687, 319] on icon at bounding box center [685, 322] width 10 height 10
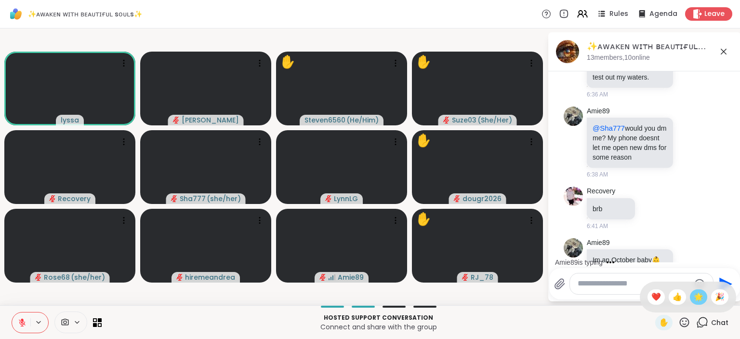
click at [695, 297] on span "🌟" at bounding box center [699, 297] width 10 height 12
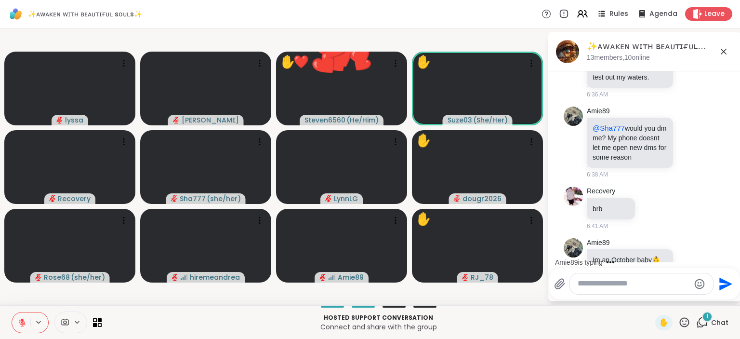
scroll to position [3162, 0]
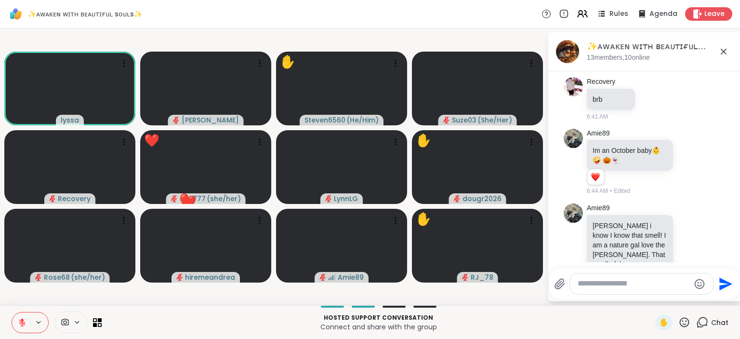
click at [685, 319] on icon at bounding box center [684, 322] width 12 height 12
click at [697, 296] on span "🌟" at bounding box center [699, 297] width 10 height 12
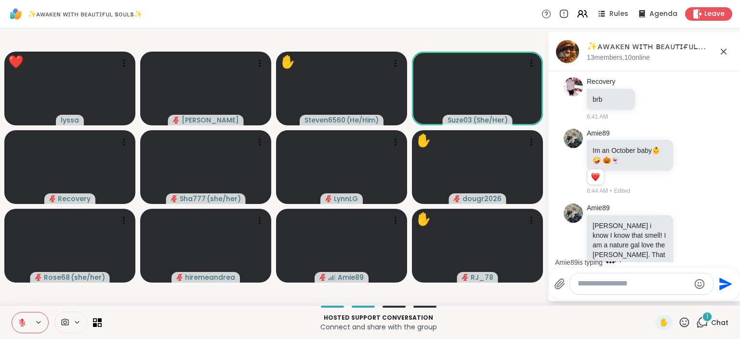
scroll to position [3223, 0]
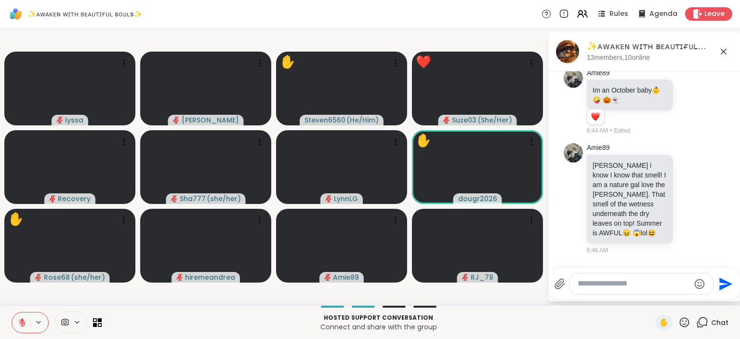
click at [685, 318] on icon at bounding box center [685, 322] width 10 height 10
click at [654, 297] on span "❤️" at bounding box center [656, 297] width 10 height 12
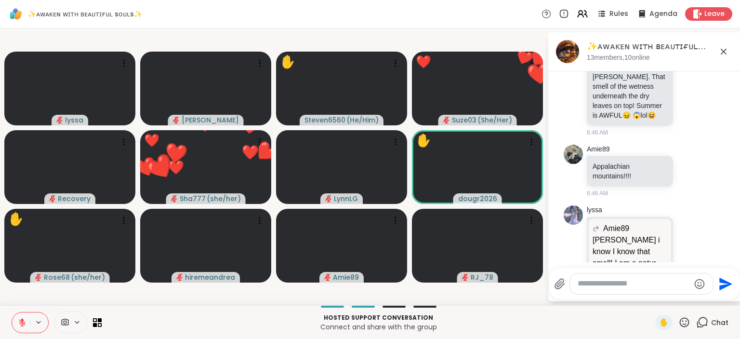
click at [682, 319] on icon at bounding box center [685, 322] width 10 height 10
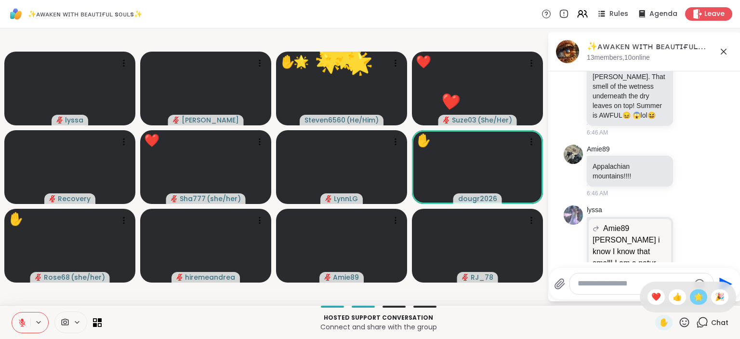
click at [695, 294] on span "🌟" at bounding box center [699, 297] width 10 height 12
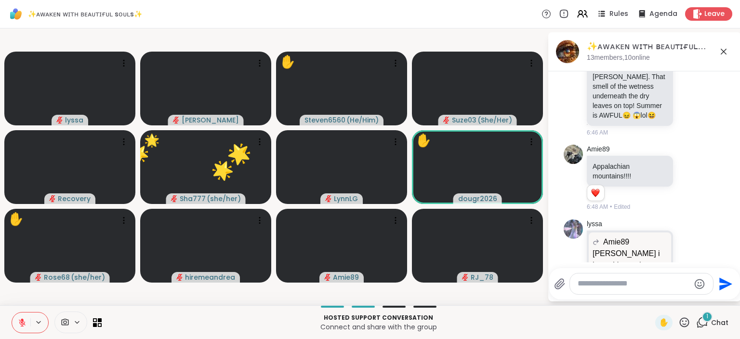
scroll to position [3449, 0]
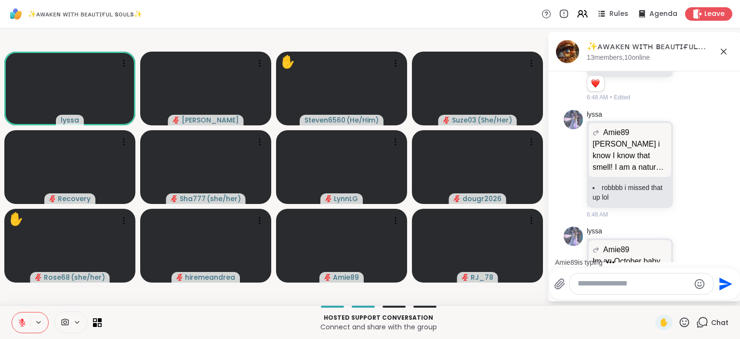
click at [705, 232] on div "lyssa Amie89 Im an October baby 👶 🤪 🎃👻 Im an October baby 👶 🤪 🎃 👻 👻 6:48 AM" at bounding box center [645, 271] width 162 height 96
click at [688, 265] on icon at bounding box center [690, 270] width 9 height 10
click at [614, 251] on div "Select Reaction: Heart" at bounding box center [613, 255] width 9 height 9
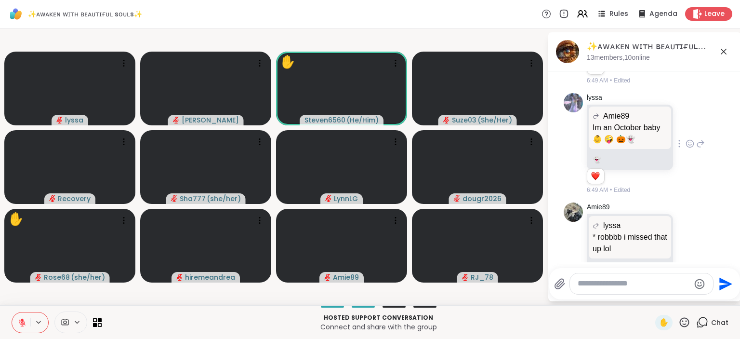
scroll to position [3611, 0]
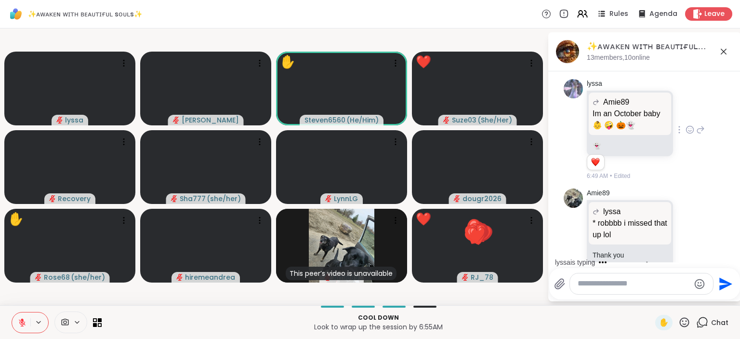
click at [637, 279] on textarea "Type your message" at bounding box center [634, 284] width 112 height 10
type textarea "**********"
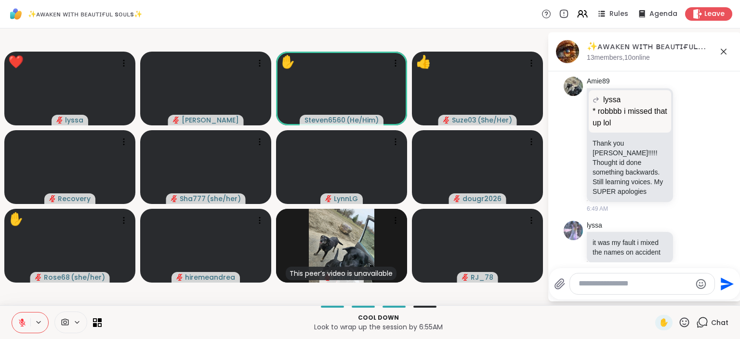
scroll to position [3737, 0]
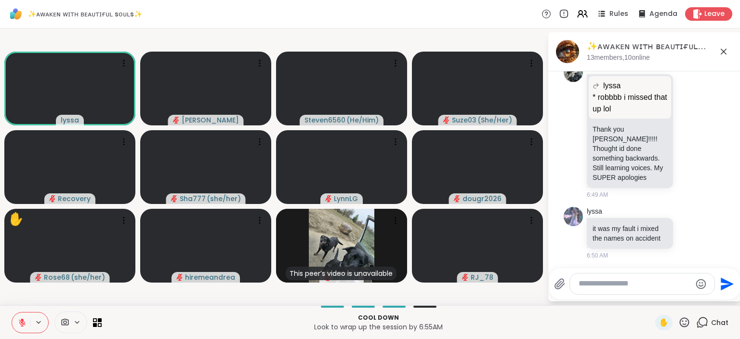
click at [686, 320] on icon at bounding box center [684, 322] width 12 height 12
click at [651, 296] on span "❤️" at bounding box center [656, 297] width 10 height 12
click at [685, 322] on icon at bounding box center [684, 322] width 12 height 12
click at [696, 299] on span "🌟" at bounding box center [699, 297] width 10 height 12
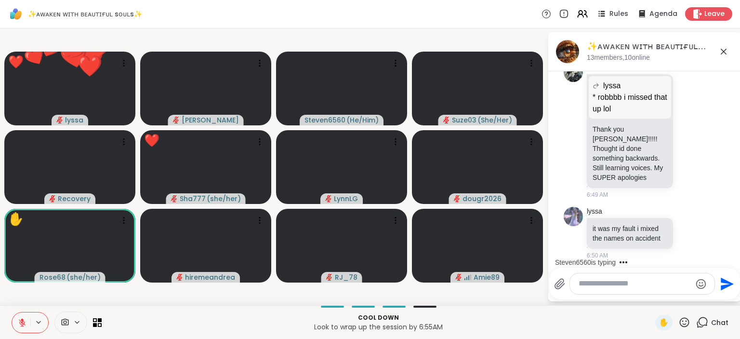
click at [612, 280] on textarea "Type your message" at bounding box center [635, 284] width 112 height 10
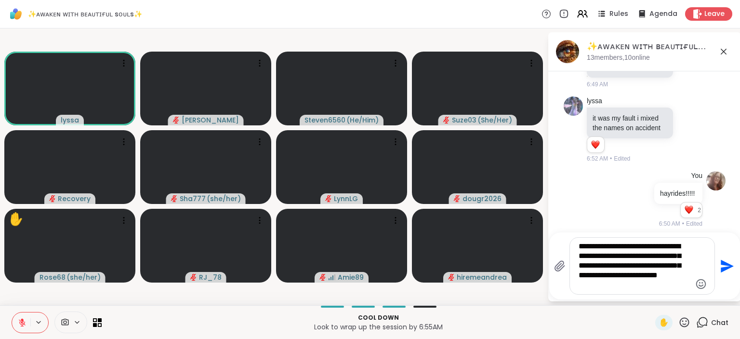
scroll to position [3870, 0]
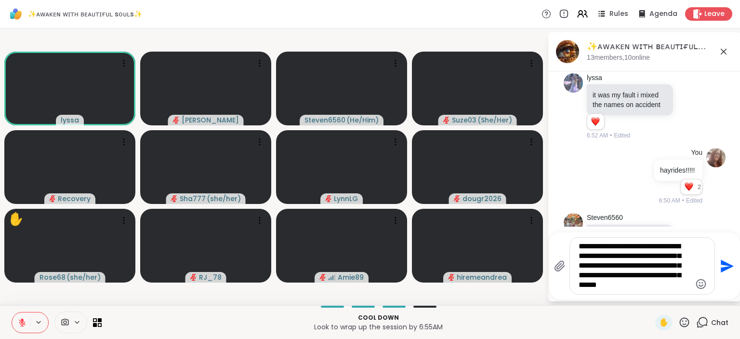
type textarea "**********"
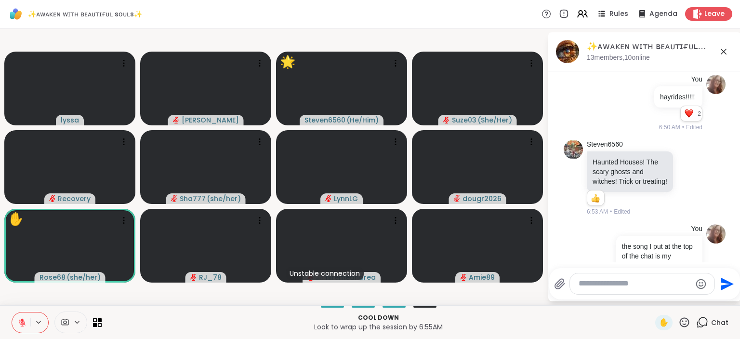
scroll to position [3957, 0]
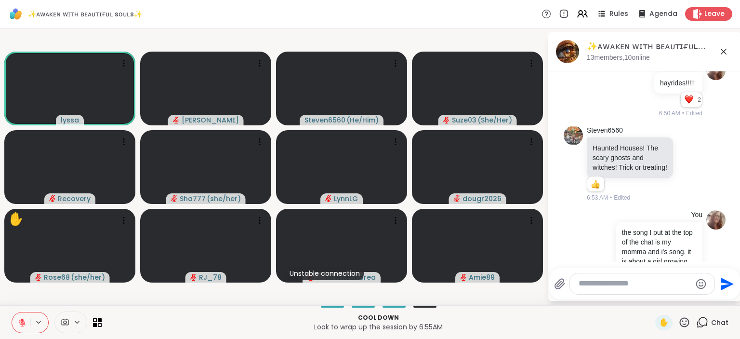
click at [683, 319] on icon at bounding box center [685, 322] width 10 height 10
click at [703, 290] on div "🌟" at bounding box center [698, 296] width 17 height 15
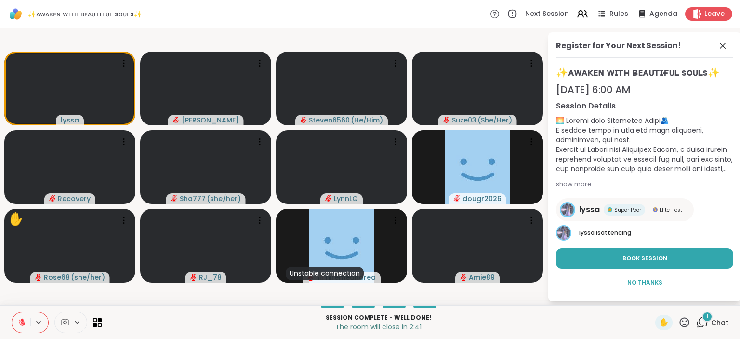
click at [683, 318] on icon at bounding box center [684, 322] width 12 height 12
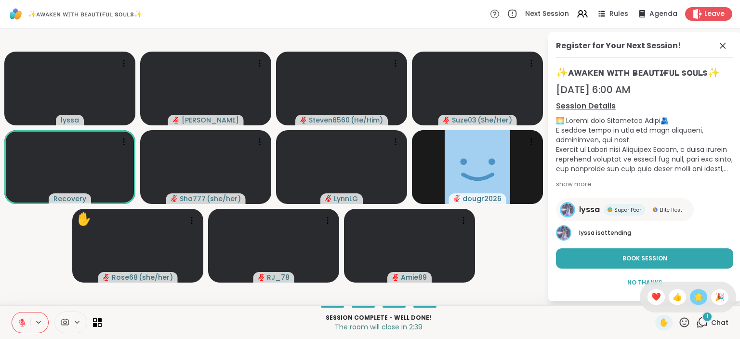
click at [694, 294] on span "🌟" at bounding box center [699, 297] width 10 height 12
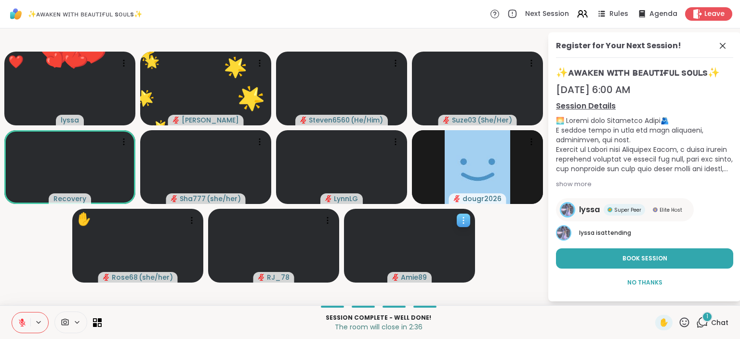
click at [450, 270] on div at bounding box center [409, 246] width 131 height 74
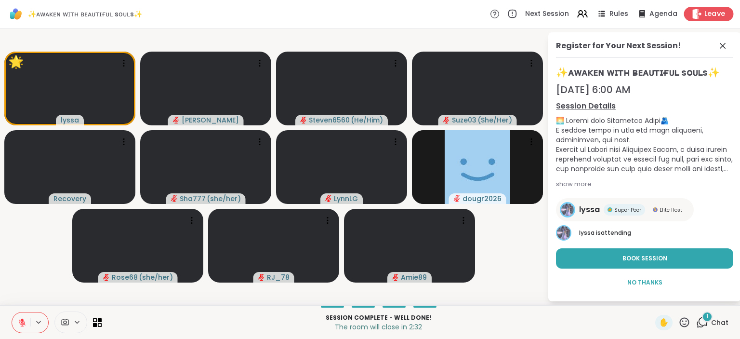
click at [708, 11] on span "Leave" at bounding box center [714, 14] width 21 height 10
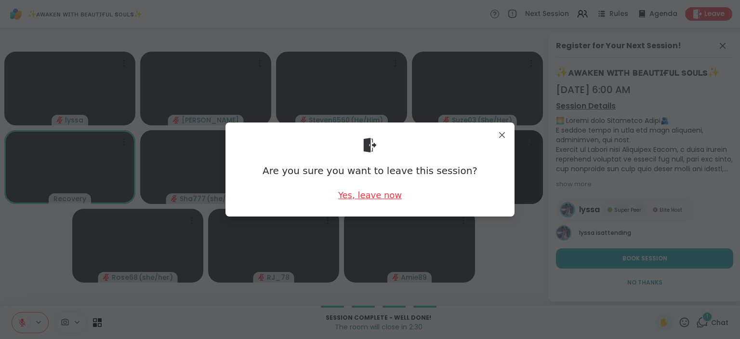
click at [386, 194] on div "Yes, leave now" at bounding box center [370, 195] width 64 height 12
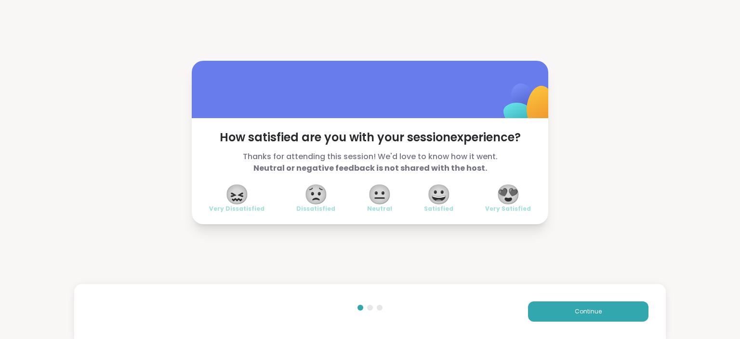
click at [508, 195] on span "😍" at bounding box center [508, 194] width 24 height 17
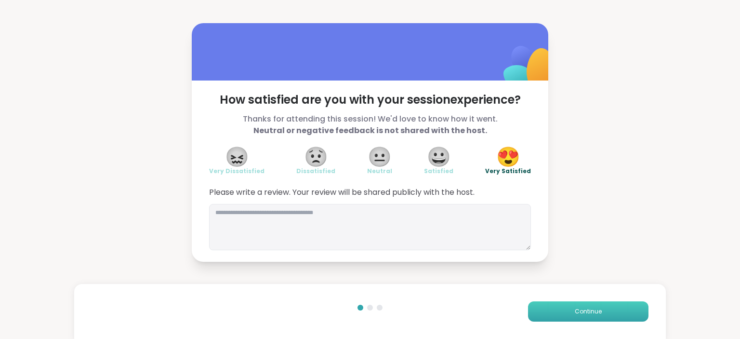
click at [561, 315] on button "Continue" at bounding box center [588, 311] width 120 height 20
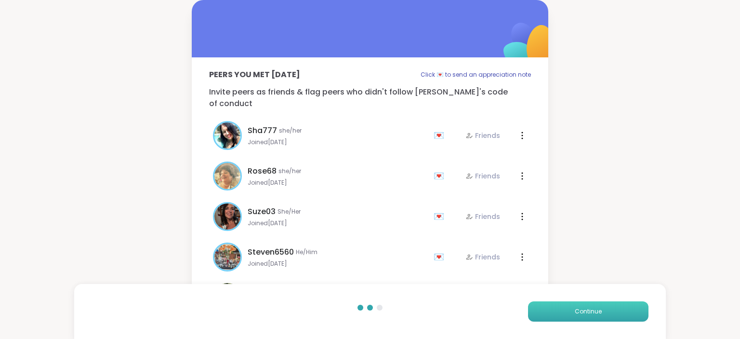
click at [561, 315] on button "Continue" at bounding box center [588, 311] width 120 height 20
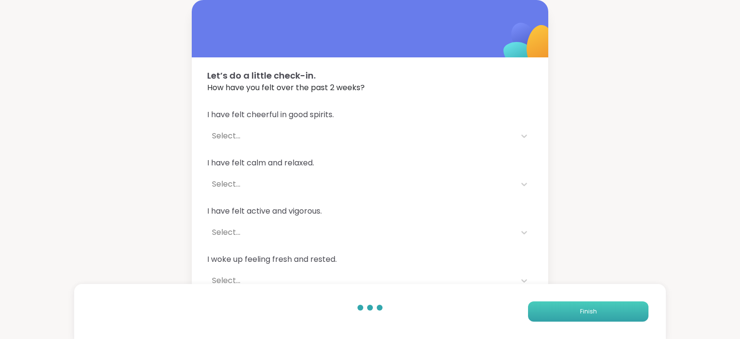
click at [561, 315] on button "Finish" at bounding box center [588, 311] width 120 height 20
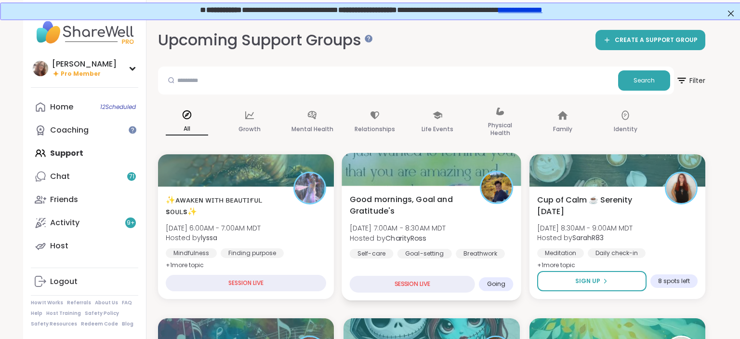
click at [443, 252] on div "Goal-setting" at bounding box center [425, 254] width 54 height 10
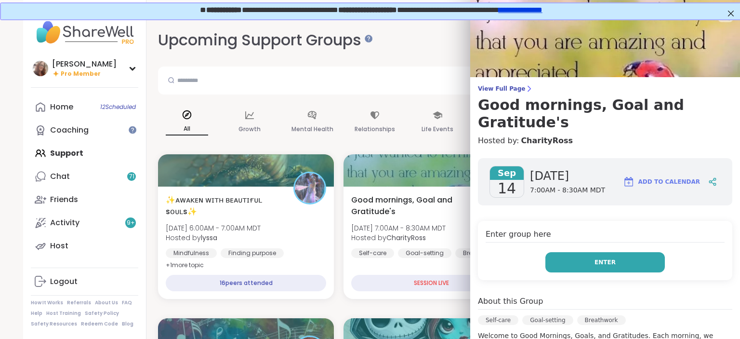
click at [585, 252] on button "Enter" at bounding box center [604, 262] width 119 height 20
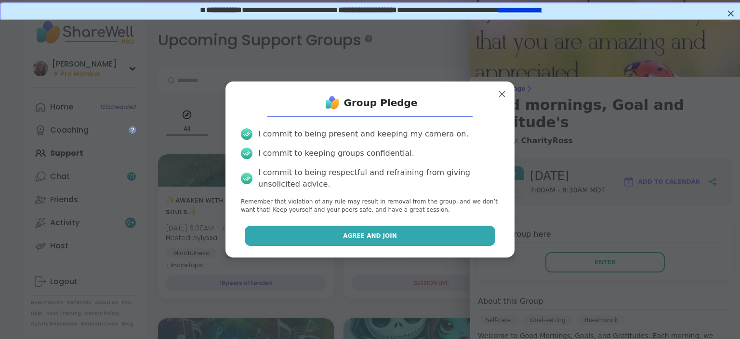
click at [469, 229] on button "Agree and Join" at bounding box center [370, 235] width 251 height 20
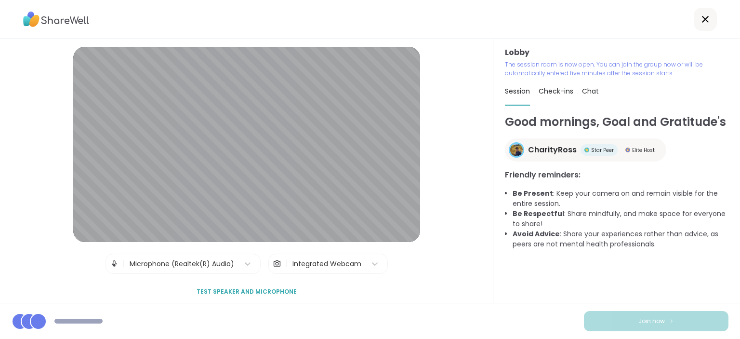
click at [595, 88] on span "Chat" at bounding box center [590, 91] width 17 height 10
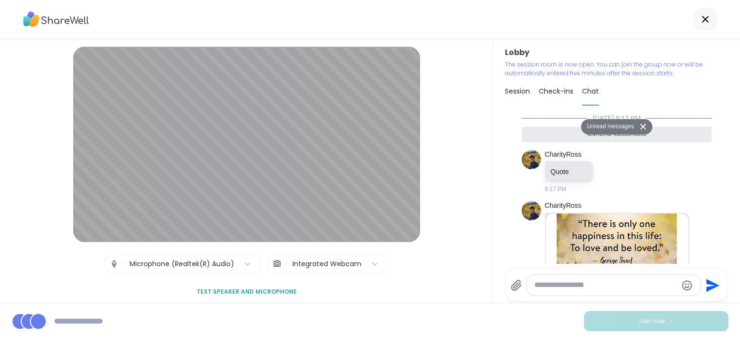
scroll to position [618, 0]
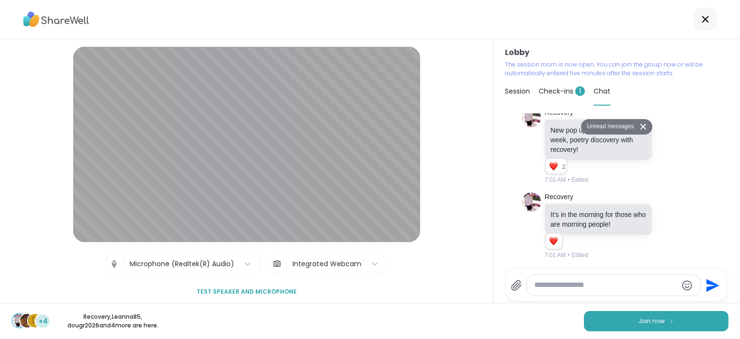
click at [546, 280] on textarea "Type your message" at bounding box center [605, 285] width 143 height 10
type textarea "***"
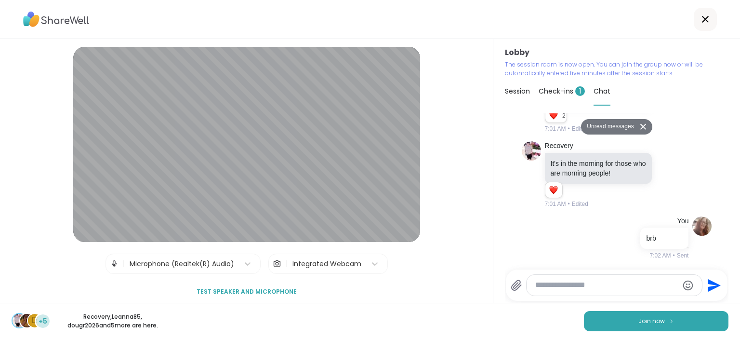
scroll to position [646, 0]
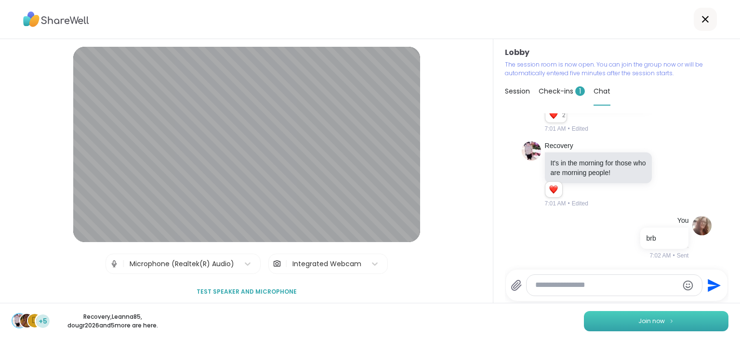
click at [650, 319] on span "Join now" at bounding box center [651, 321] width 27 height 9
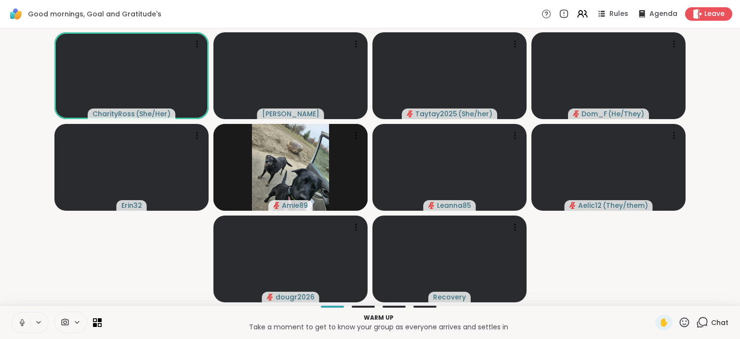
click at [20, 322] on icon at bounding box center [22, 322] width 9 height 9
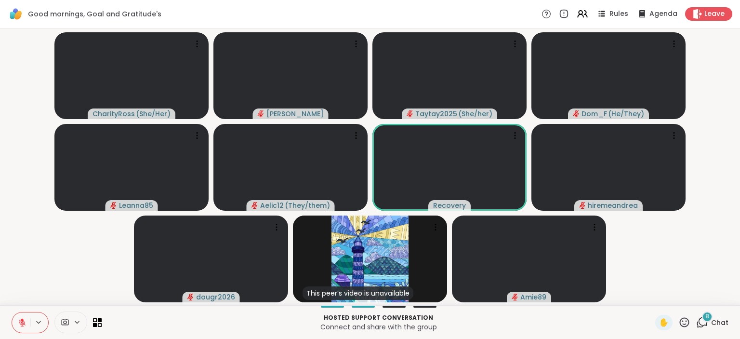
click at [24, 313] on button at bounding box center [21, 322] width 18 height 20
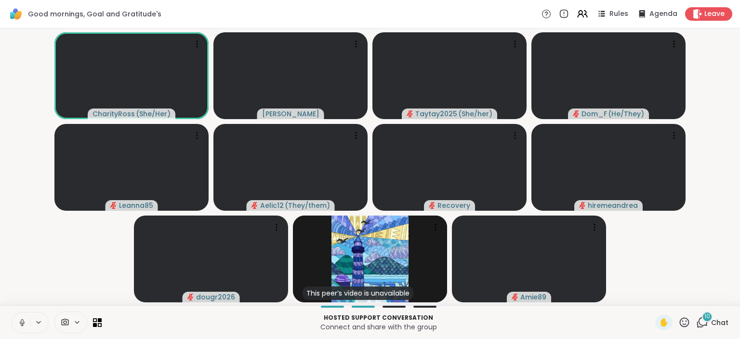
click at [22, 318] on icon at bounding box center [22, 322] width 9 height 9
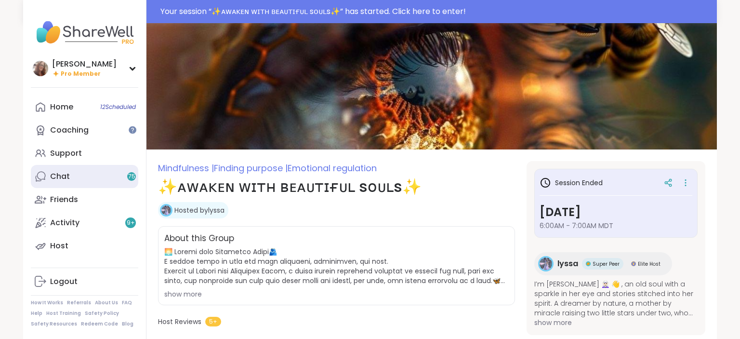
click at [86, 179] on link "Chat 75" at bounding box center [84, 176] width 107 height 23
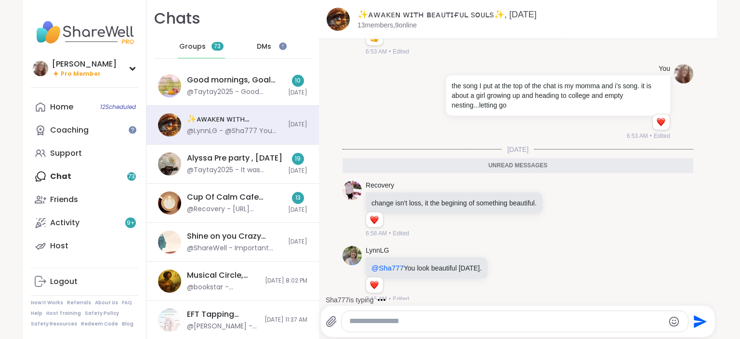
click at [265, 44] on span "DMs" at bounding box center [264, 47] width 14 height 10
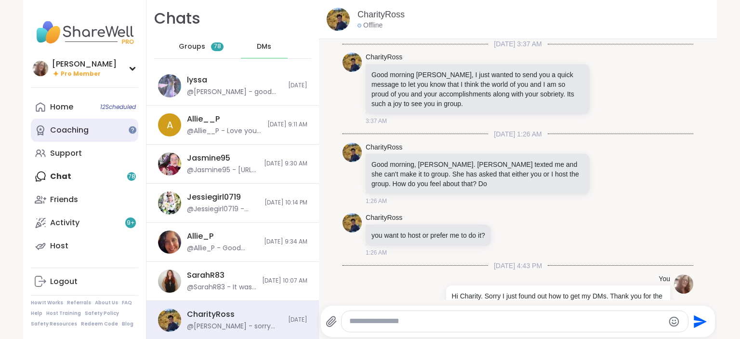
scroll to position [583, 0]
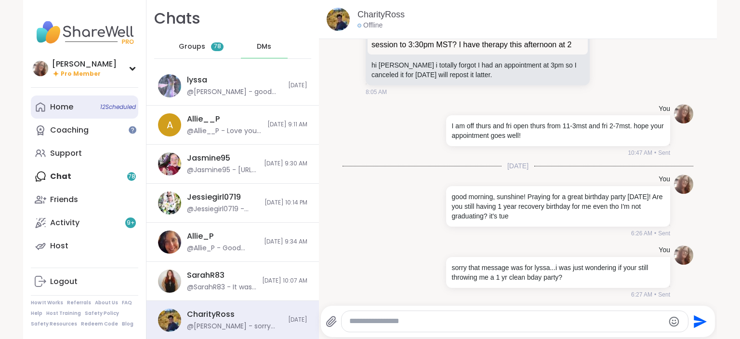
click at [76, 111] on link "Home 12 Scheduled" at bounding box center [84, 106] width 107 height 23
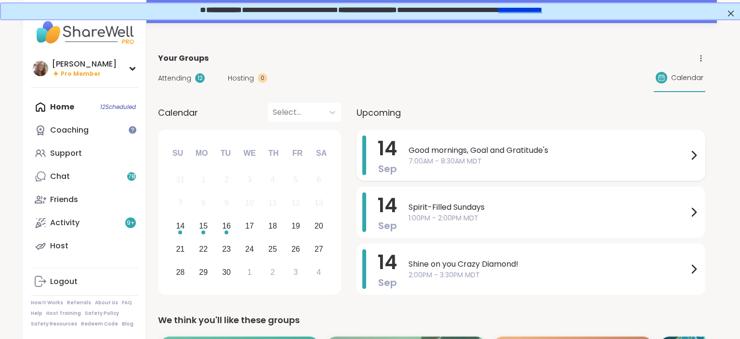
click at [459, 156] on span "7:00AM - 8:30AM MDT" at bounding box center [548, 161] width 279 height 10
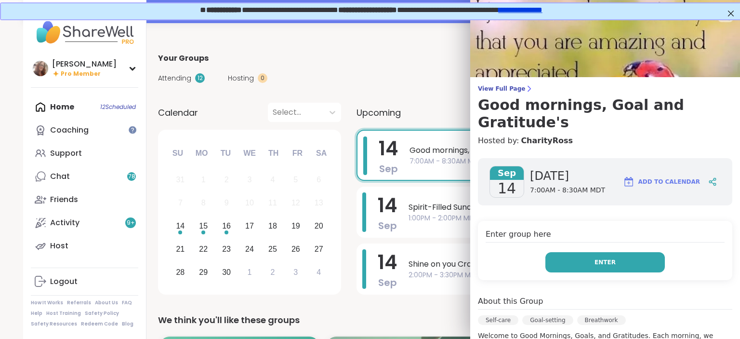
click at [586, 252] on button "Enter" at bounding box center [604, 262] width 119 height 20
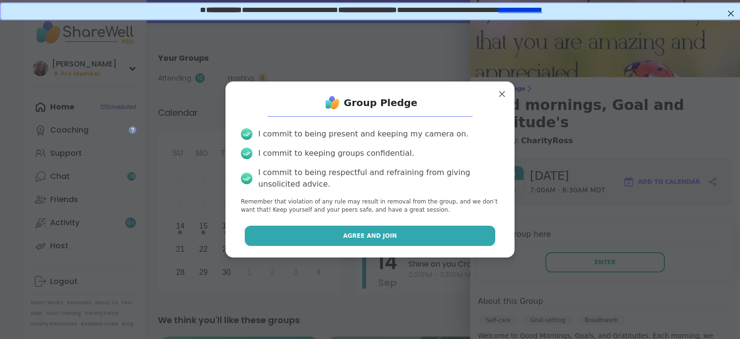
click at [468, 236] on button "Agree and Join" at bounding box center [370, 235] width 251 height 20
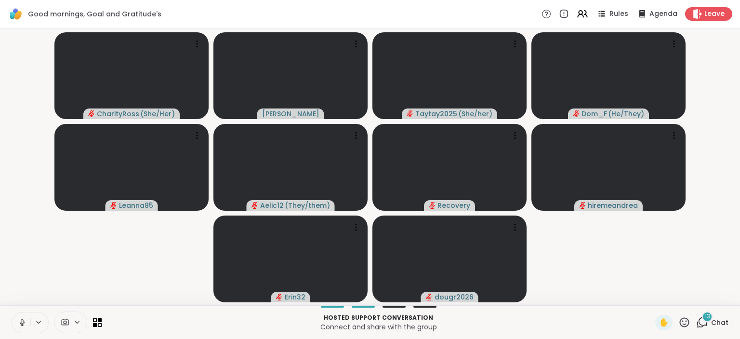
click at [21, 327] on button at bounding box center [21, 322] width 18 height 20
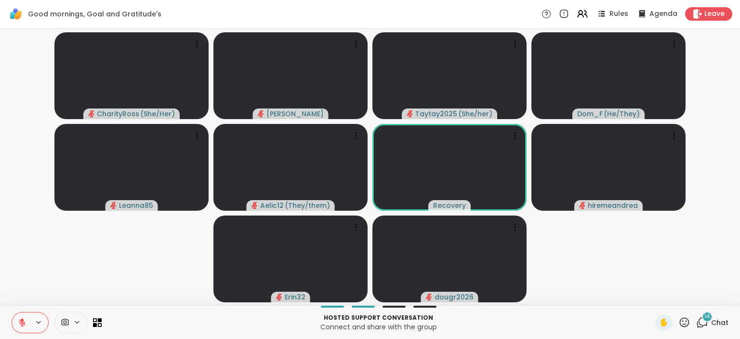
click at [723, 318] on span "Chat" at bounding box center [719, 323] width 17 height 10
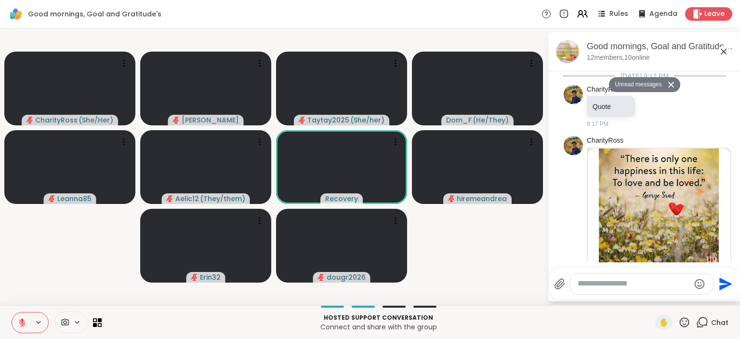
scroll to position [1906, 0]
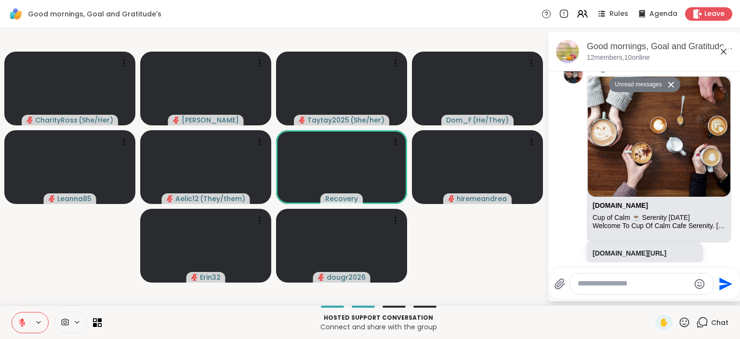
click at [645, 287] on textarea "Type your message" at bounding box center [634, 284] width 112 height 10
type textarea "*********"
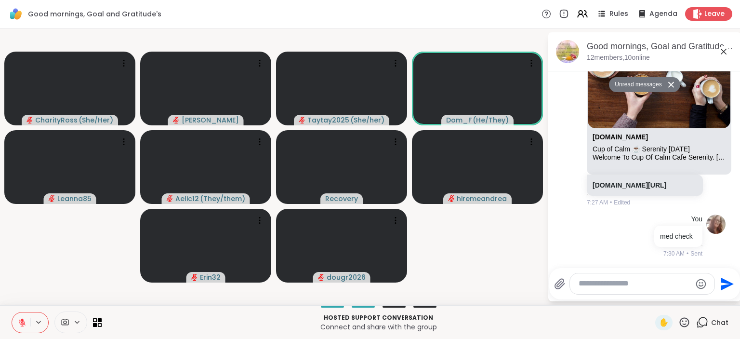
scroll to position [1935, 0]
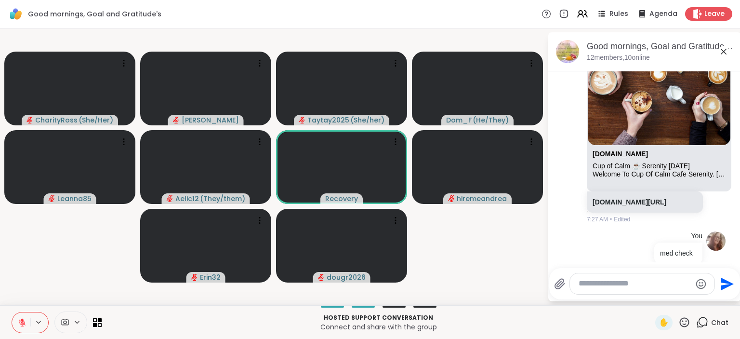
click at [685, 321] on icon at bounding box center [684, 322] width 12 height 12
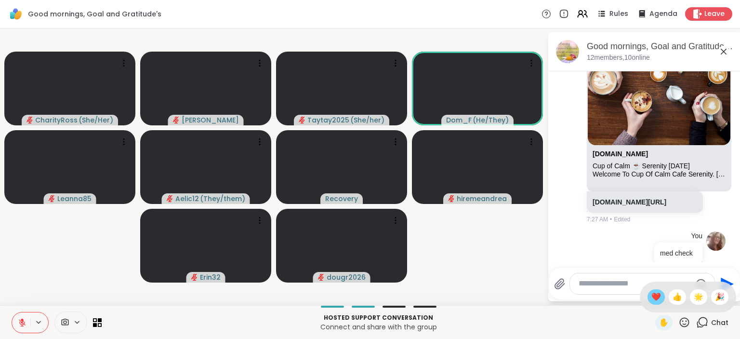
click at [656, 296] on span "❤️" at bounding box center [656, 297] width 10 height 12
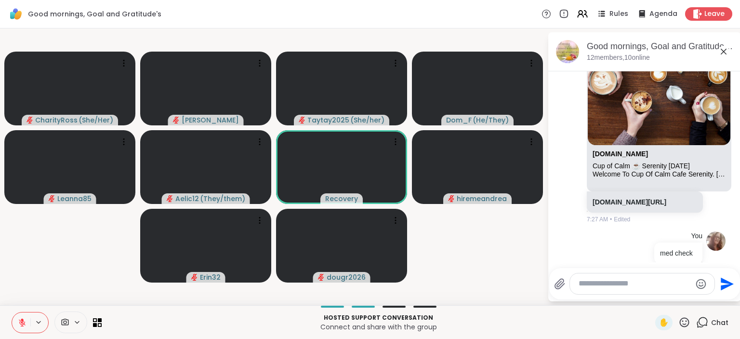
click at [15, 324] on button at bounding box center [21, 322] width 18 height 20
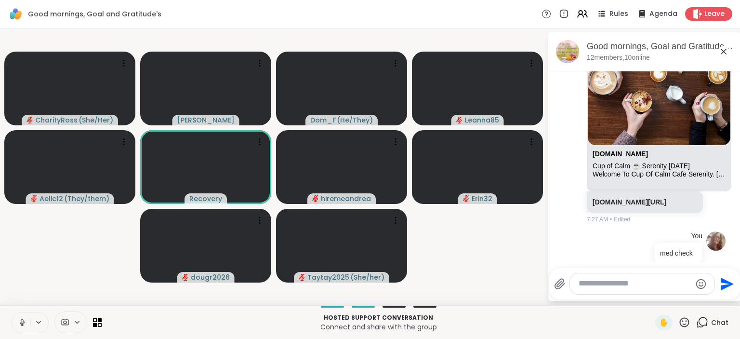
click at [21, 320] on icon at bounding box center [22, 321] width 2 height 4
click at [22, 319] on icon at bounding box center [22, 320] width 3 height 4
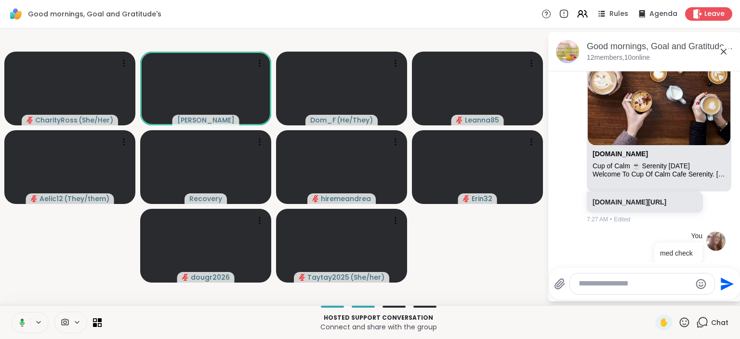
drag, startPoint x: 121, startPoint y: 280, endPoint x: 106, endPoint y: 290, distance: 18.6
click at [118, 280] on video-player-container "CharityRoss ( She/Her ) [PERSON_NAME] Dom_F ( He/They ) Leanna85 Aelic12 ( They…" at bounding box center [274, 166] width 536 height 269
click at [18, 319] on icon at bounding box center [20, 322] width 9 height 9
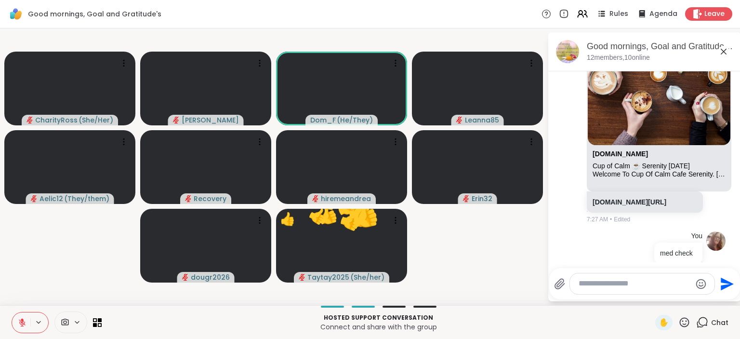
click at [591, 280] on textarea "Type your message" at bounding box center [635, 284] width 112 height 10
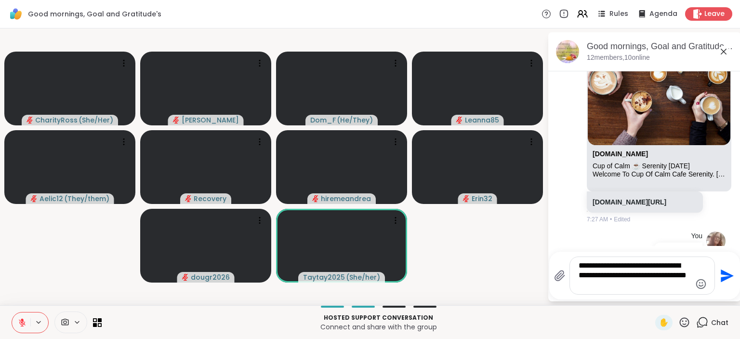
type textarea "**********"
click at [721, 275] on icon "Send" at bounding box center [725, 275] width 15 height 15
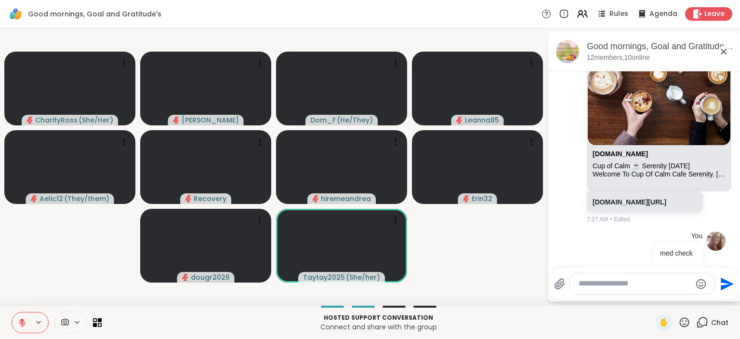
scroll to position [2015, 0]
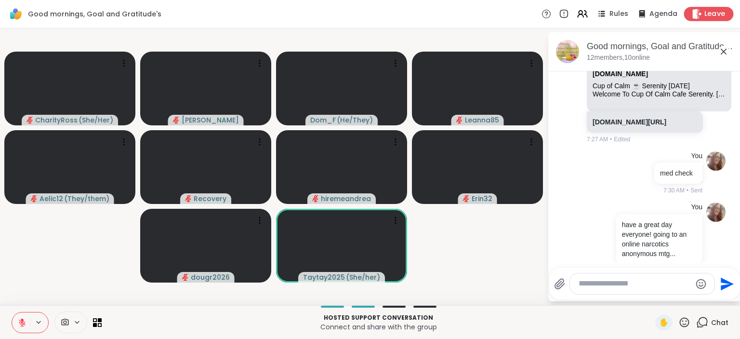
click at [716, 11] on span "Leave" at bounding box center [714, 14] width 21 height 10
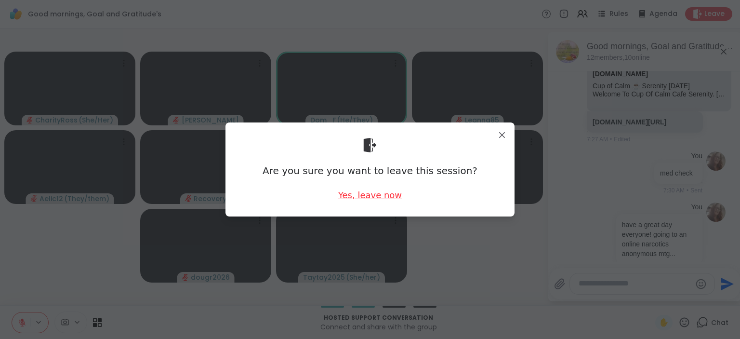
click at [379, 192] on div "Yes, leave now" at bounding box center [370, 195] width 64 height 12
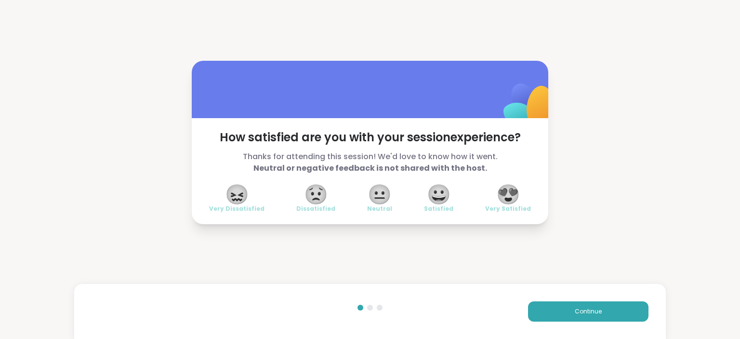
click at [507, 191] on span "😍" at bounding box center [508, 194] width 24 height 17
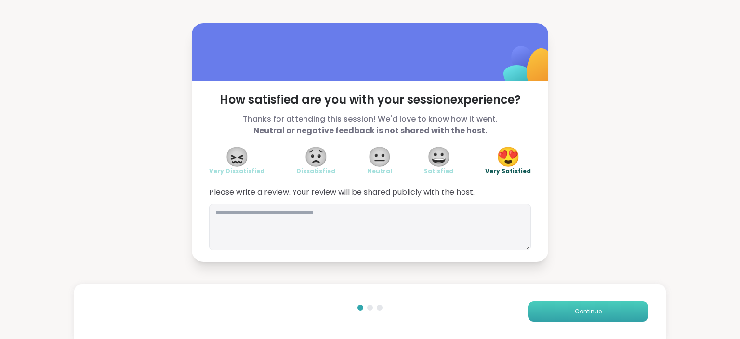
click at [592, 307] on span "Continue" at bounding box center [588, 311] width 27 height 9
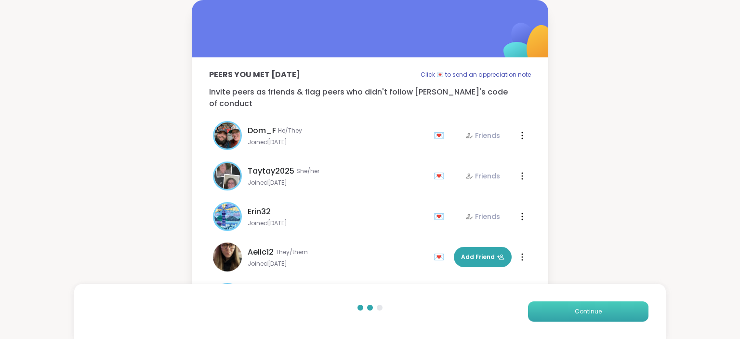
click at [591, 307] on span "Continue" at bounding box center [588, 311] width 27 height 9
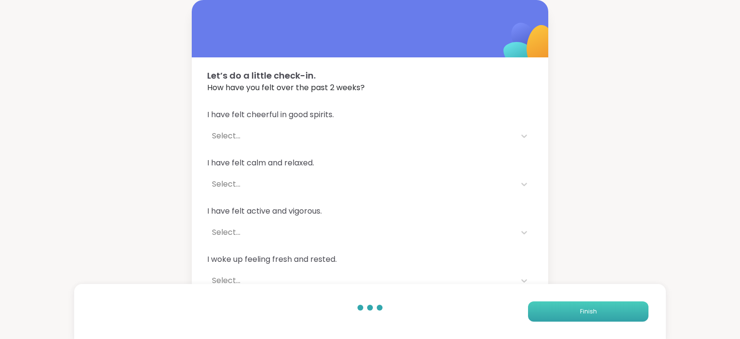
click at [591, 307] on span "Finish" at bounding box center [588, 311] width 17 height 9
